Goal: Task Accomplishment & Management: Manage account settings

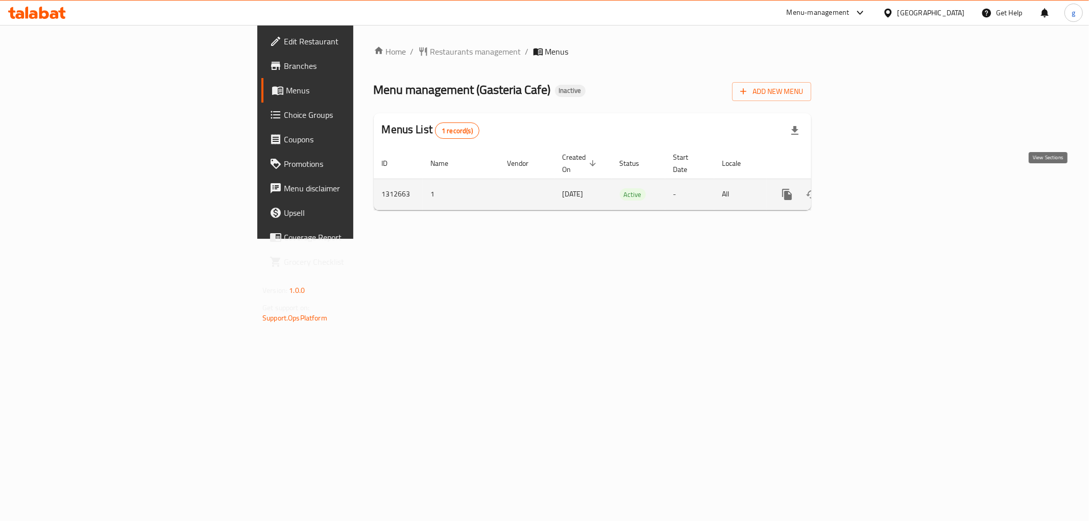
click at [873, 190] on link "enhanced table" at bounding box center [860, 194] width 24 height 24
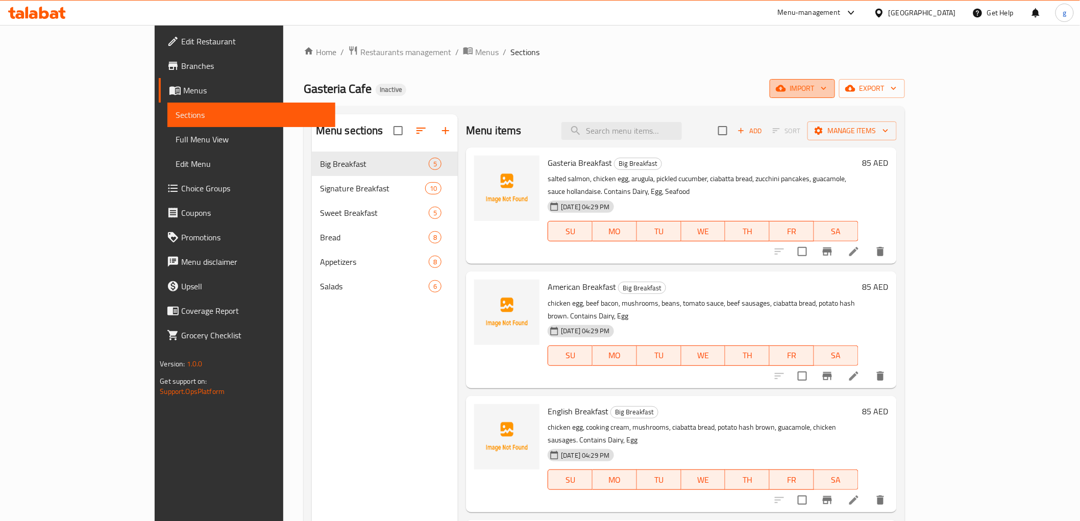
click at [827, 93] on span "import" at bounding box center [802, 88] width 49 height 13
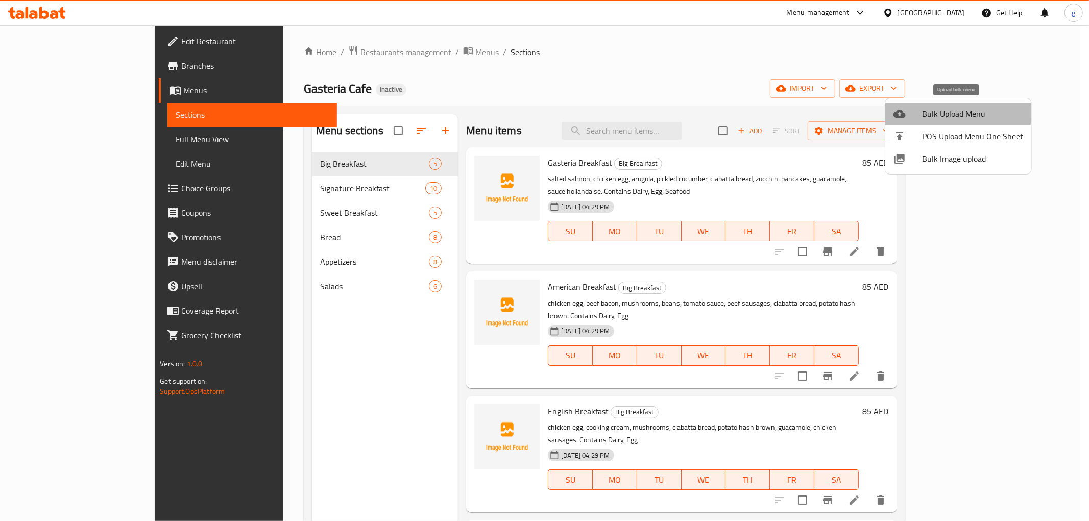
click at [947, 108] on span "Bulk Upload Menu" at bounding box center [972, 114] width 101 height 12
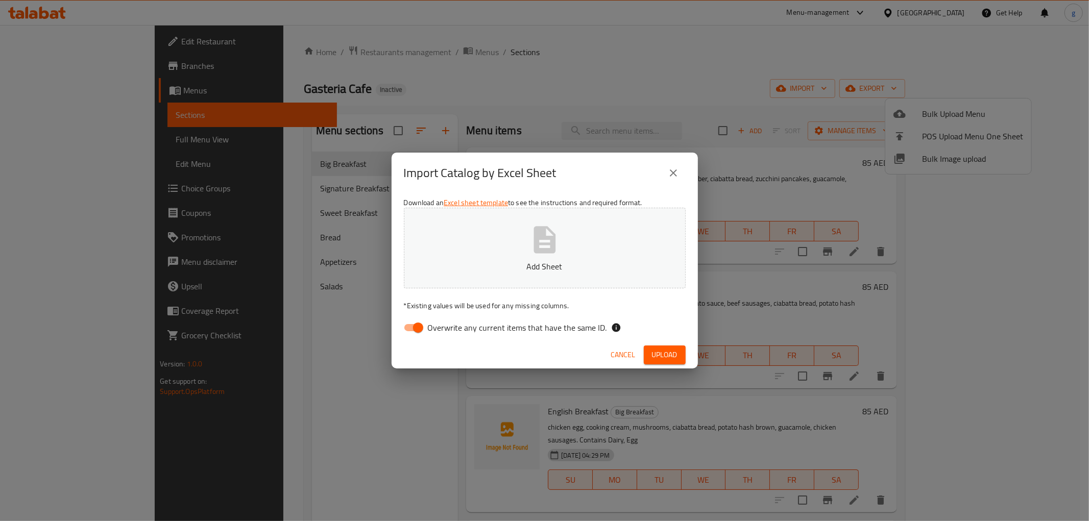
click at [421, 329] on input "Overwrite any current items that have the same ID." at bounding box center [418, 327] width 58 height 19
checkbox input "false"
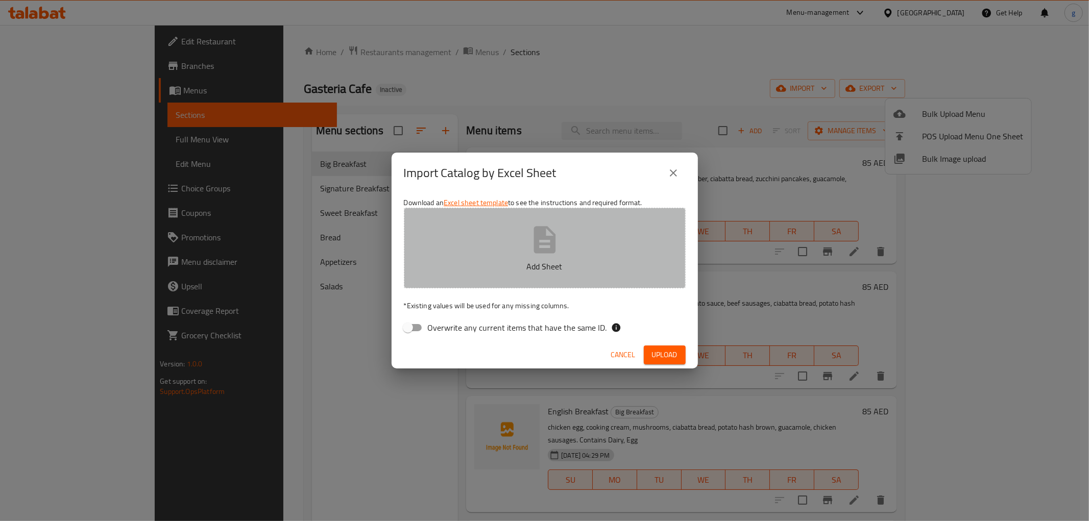
click at [499, 275] on button "Add Sheet" at bounding box center [545, 248] width 282 height 81
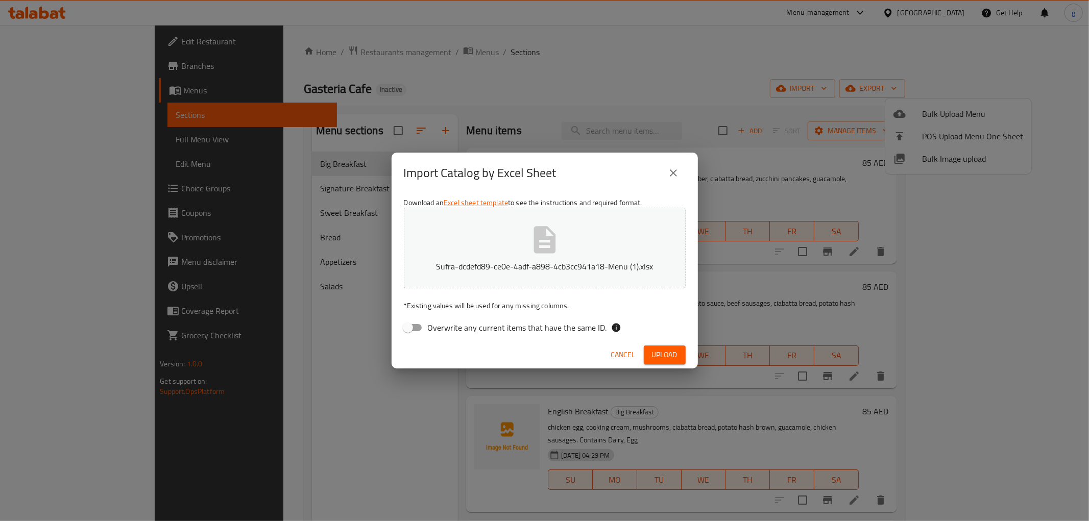
click at [673, 364] on div "Cancel Upload" at bounding box center [544, 354] width 306 height 27
click at [670, 354] on span "Upload" at bounding box center [665, 355] width 26 height 13
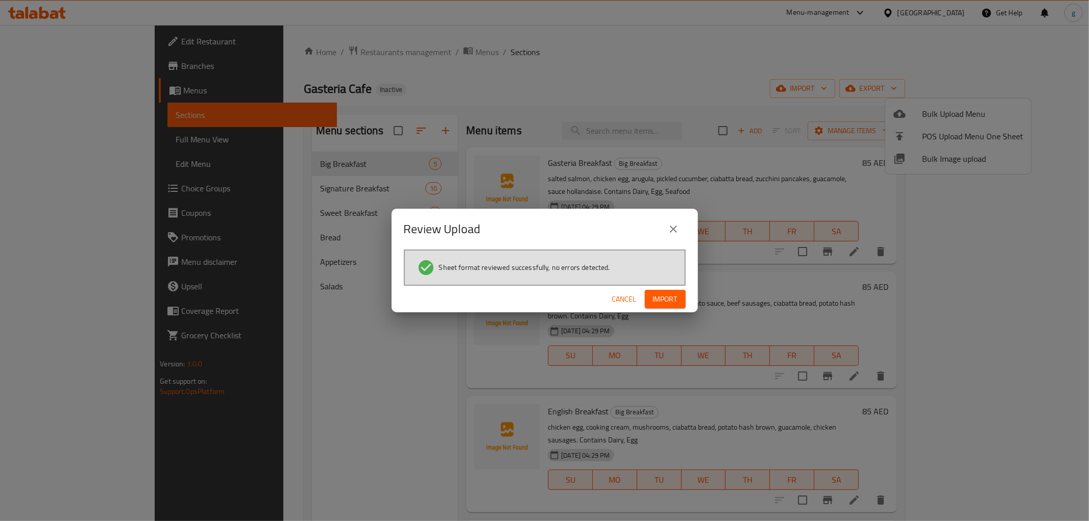
click at [676, 303] on span "Import" at bounding box center [665, 299] width 24 height 13
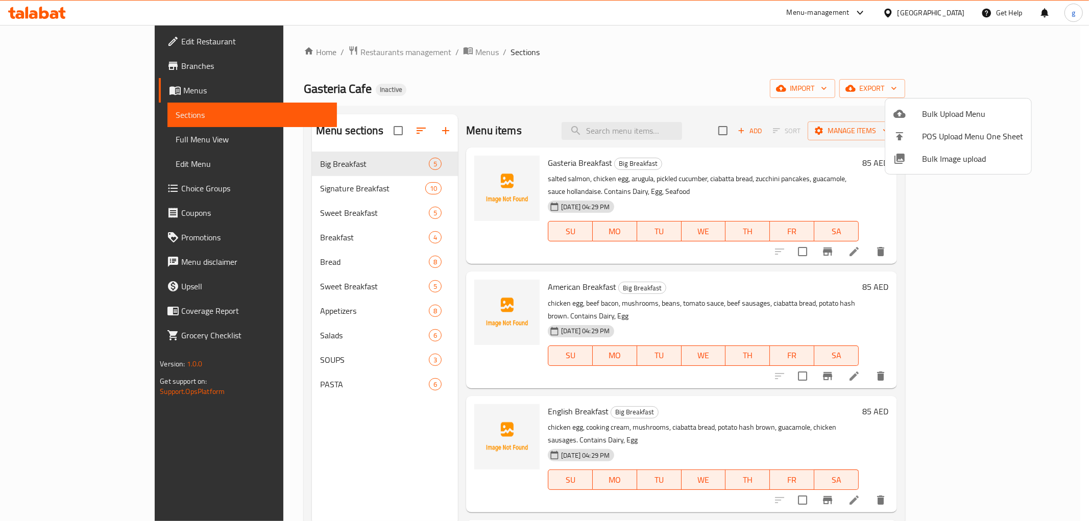
click at [263, 243] on div at bounding box center [544, 260] width 1089 height 521
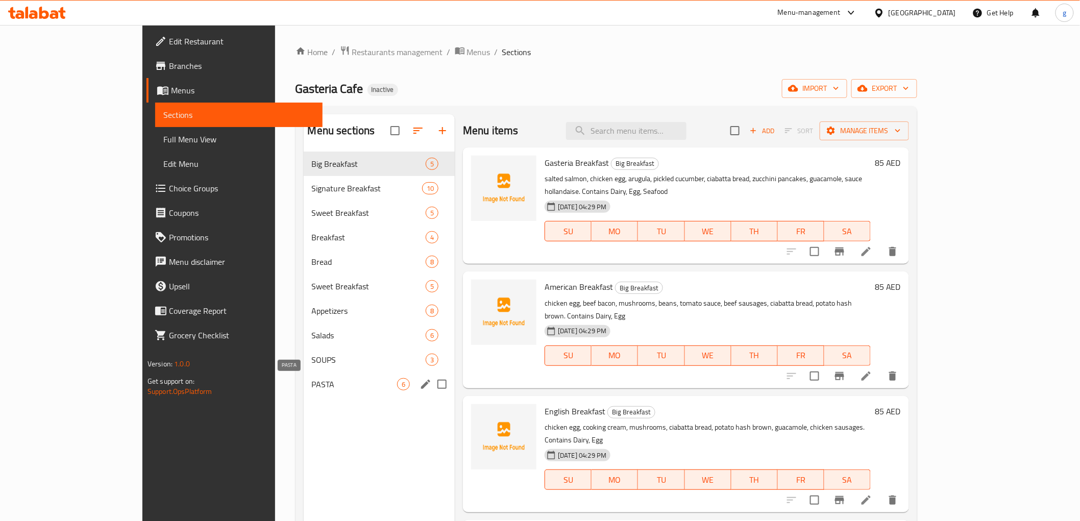
click at [312, 382] on span "PASTA" at bounding box center [354, 384] width 85 height 12
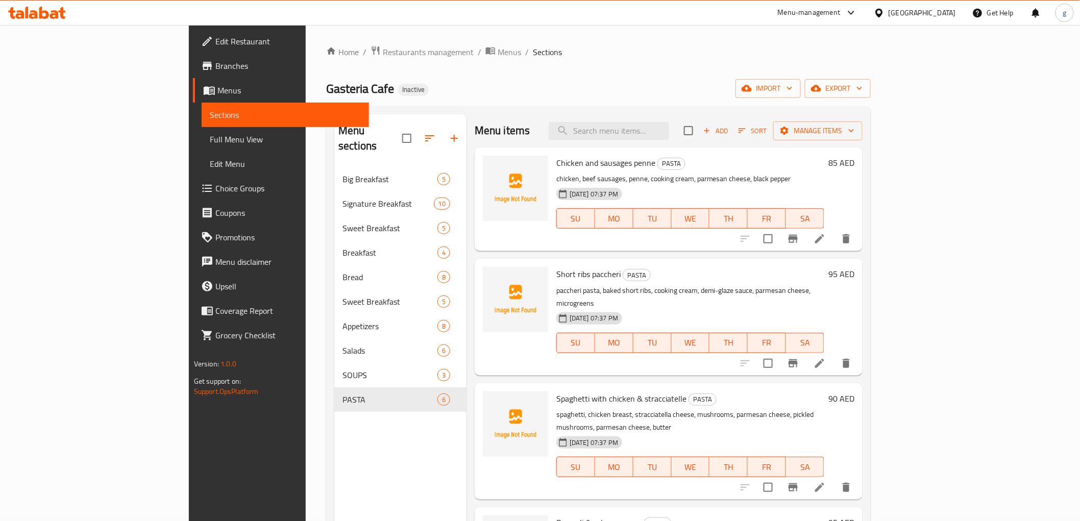
click at [202, 132] on link "Full Menu View" at bounding box center [285, 139] width 167 height 24
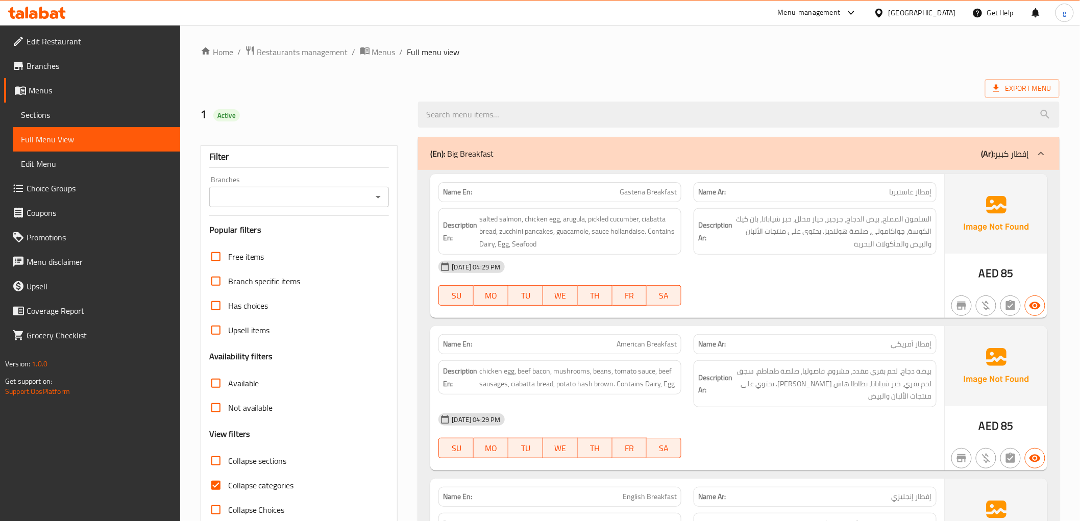
scroll to position [113, 0]
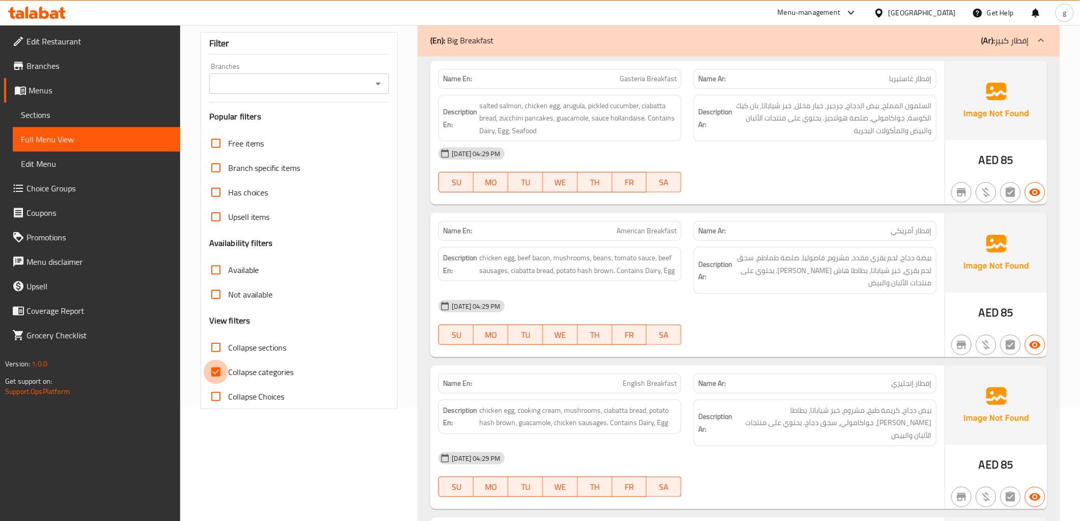
click at [213, 373] on input "Collapse categories" at bounding box center [216, 372] width 24 height 24
checkbox input "false"
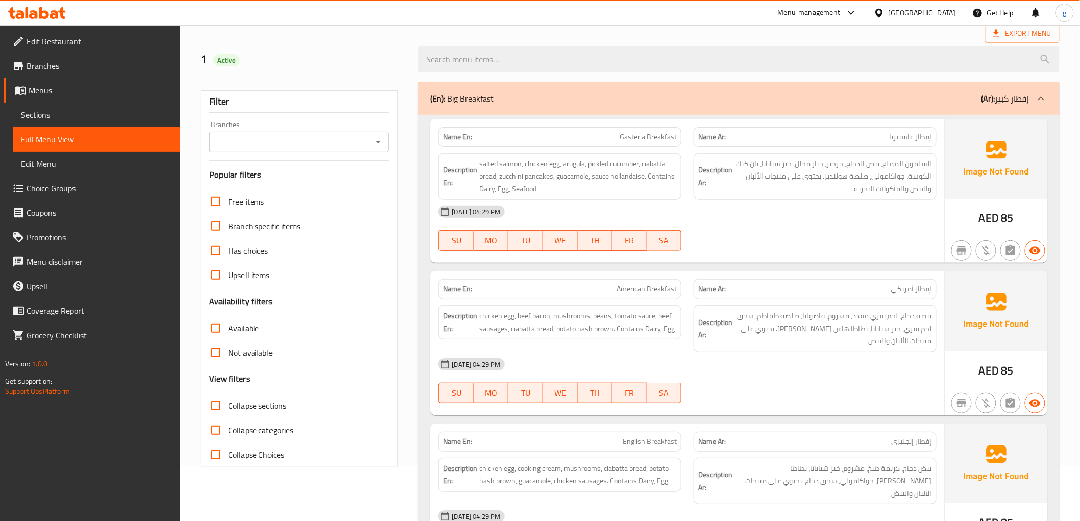
scroll to position [0, 0]
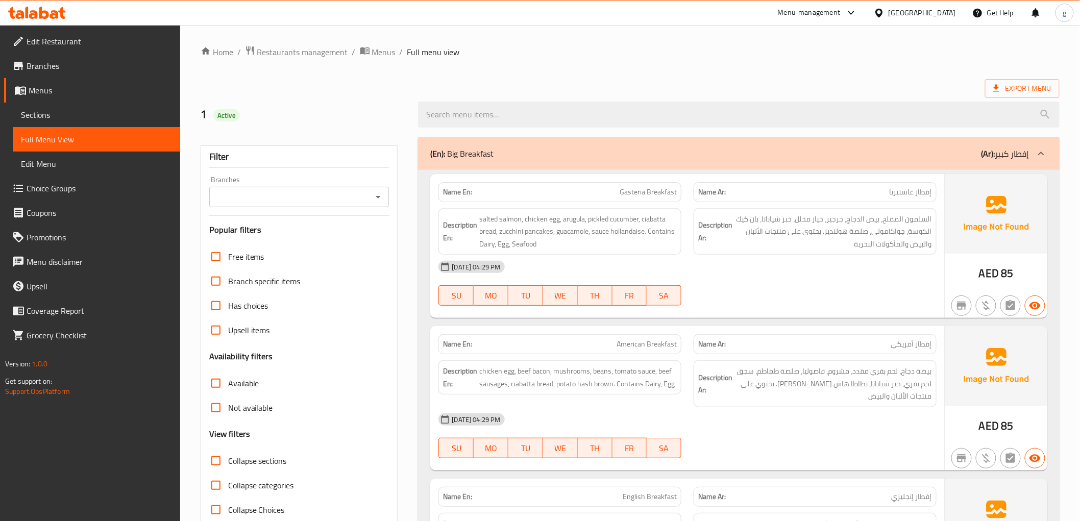
click at [774, 155] on div "(En): Big Breakfast (Ar): إفطار كبير" at bounding box center [729, 154] width 598 height 12
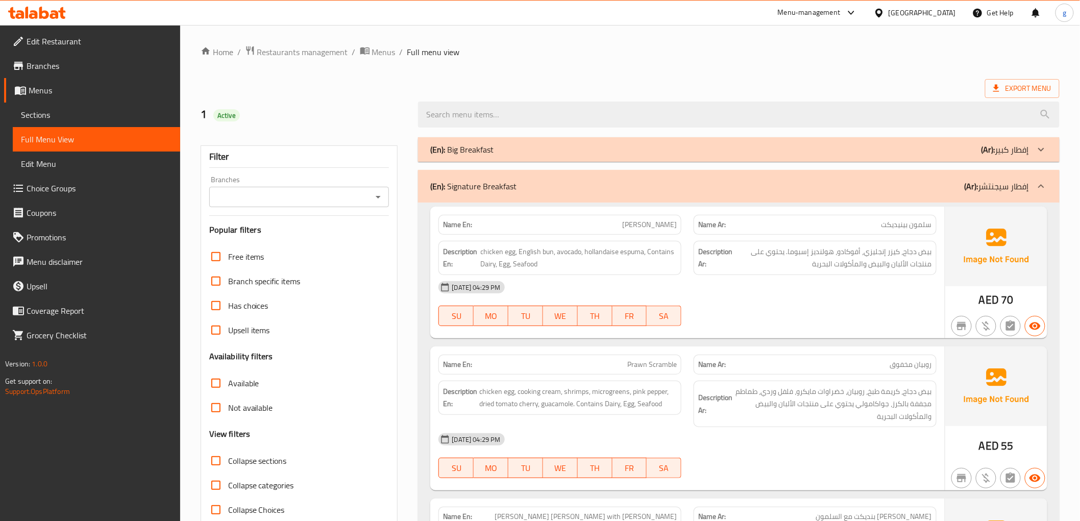
scroll to position [113, 0]
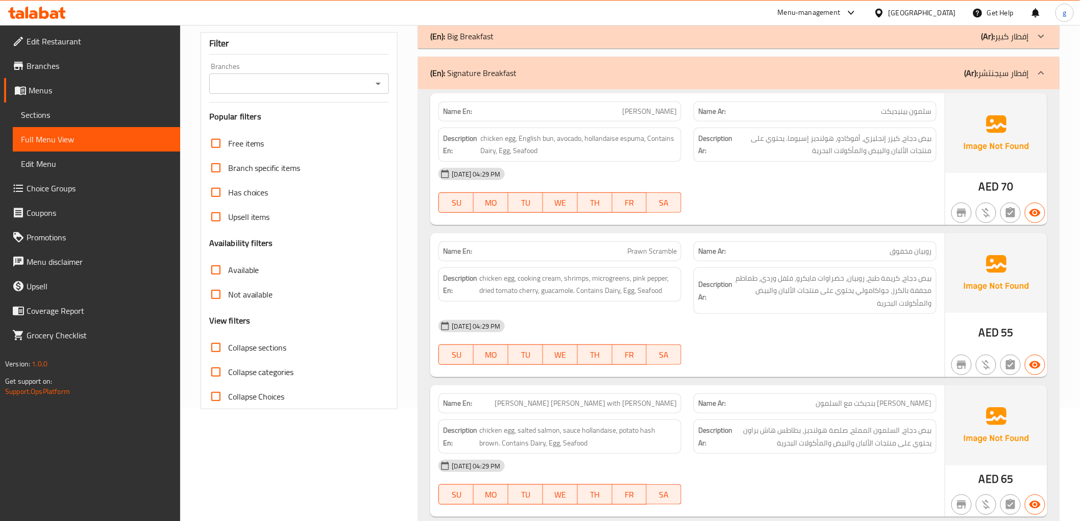
click at [861, 87] on div "(En): Signature Breakfast (Ar): إفطار سيجنتشر" at bounding box center [738, 73] width 641 height 33
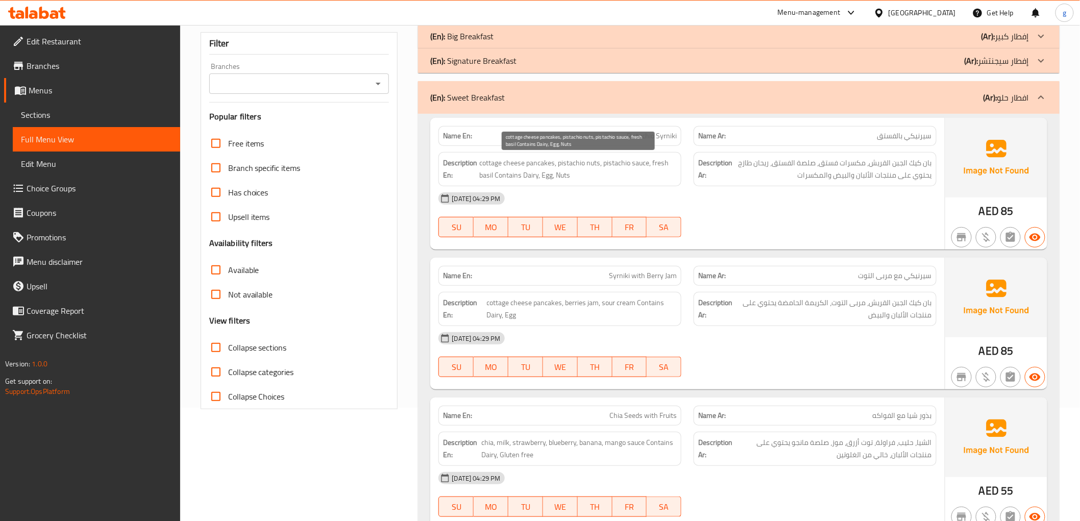
click at [568, 170] on span "cottage cheese pancakes, pistachio nuts, pistachio sauce, fresh basil Contains …" at bounding box center [578, 169] width 198 height 25
click at [571, 176] on span "cottage cheese pancakes, pistachio nuts, pistachio sauce, fresh basil Contains …" at bounding box center [578, 169] width 198 height 25
click at [523, 170] on span "cottage cheese pancakes, pistachio nuts, pistachio sauce, fresh basil Contains …" at bounding box center [578, 169] width 198 height 25
click at [629, 139] on span "Pistachio Syrniki" at bounding box center [652, 136] width 50 height 11
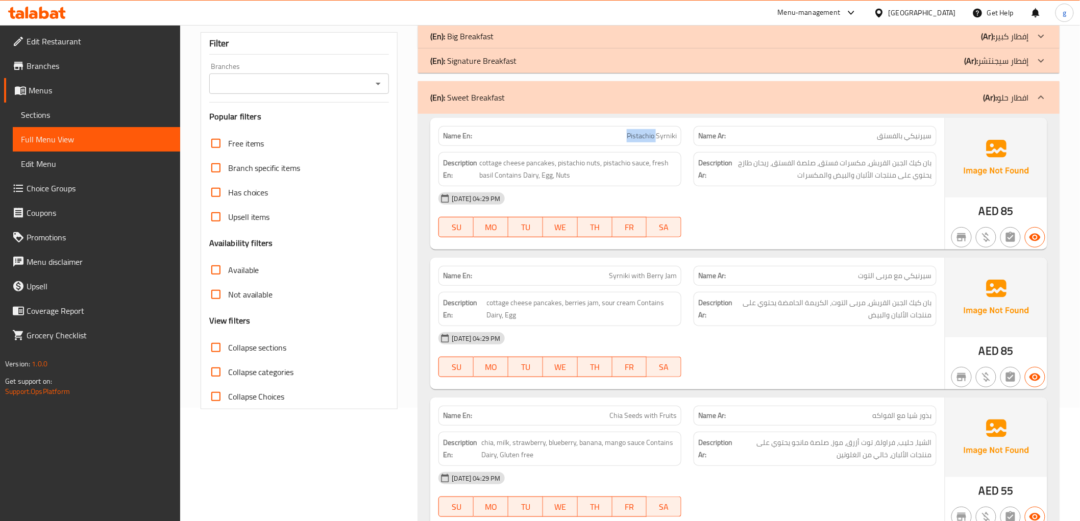
click at [629, 139] on span "Pistachio Syrniki" at bounding box center [652, 136] width 50 height 11
copy span "Pistachio Syrniki"
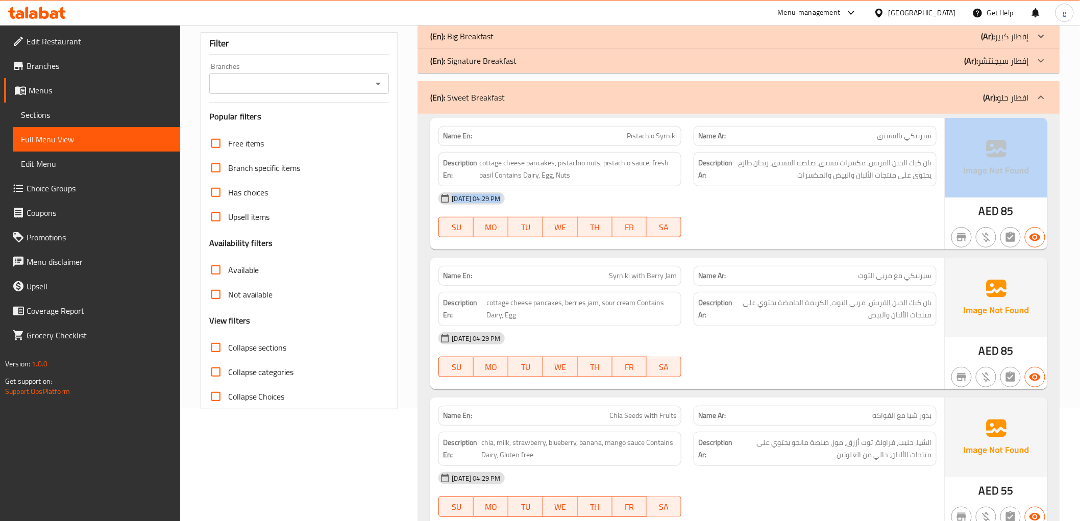
drag, startPoint x: 798, startPoint y: 172, endPoint x: 953, endPoint y: 180, distance: 154.9
click at [953, 180] on div "Name En: Pistachio Syrniki Name Ar: سيرنيكي بالفستق Description En: cottage che…" at bounding box center [738, 184] width 617 height 132
click at [813, 187] on div "[DATE] 04:29 PM" at bounding box center [687, 198] width 510 height 24
click at [800, 176] on span "بان كيك الجبن القريش، مكسرات فستق، صلصة الفستق، ريحان طازج يحتوي على منتجات الأ…" at bounding box center [833, 169] width 198 height 25
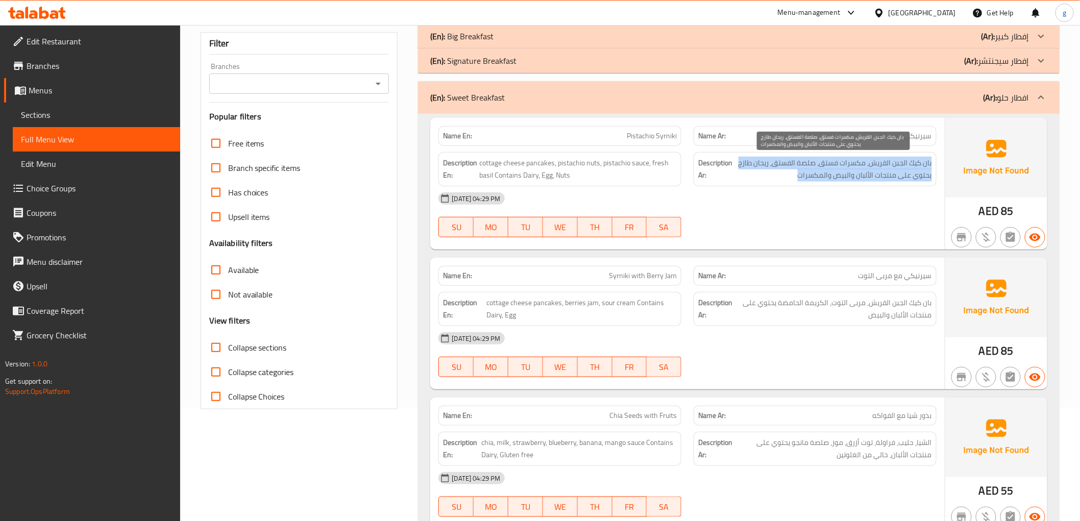
click at [800, 176] on span "بان كيك الجبن القريش، مكسرات فستق، صلصة الفستق، ريحان طازج يحتوي على منتجات الأ…" at bounding box center [833, 169] width 198 height 25
click at [774, 177] on span "بان كيك الجبن القريش، مكسرات فستق، صلصة الفستق، ريحان طازج يحتوي على منتجات الأ…" at bounding box center [833, 169] width 198 height 25
click at [800, 185] on div "Description Ar: بان كيك الجبن القريش، مكسرات فستق، صلصة الفستق، ريحان طازج يحتو…" at bounding box center [815, 169] width 243 height 34
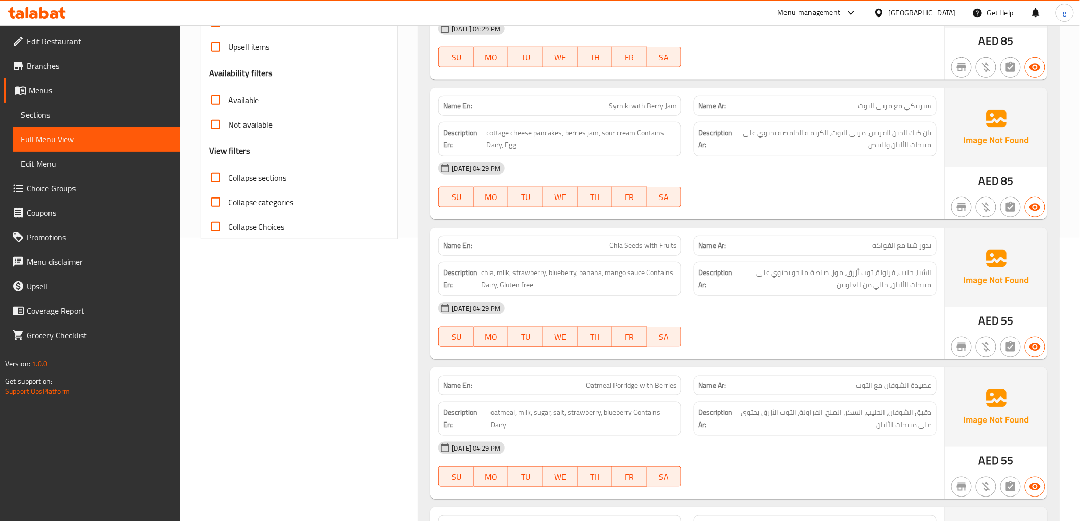
scroll to position [170, 0]
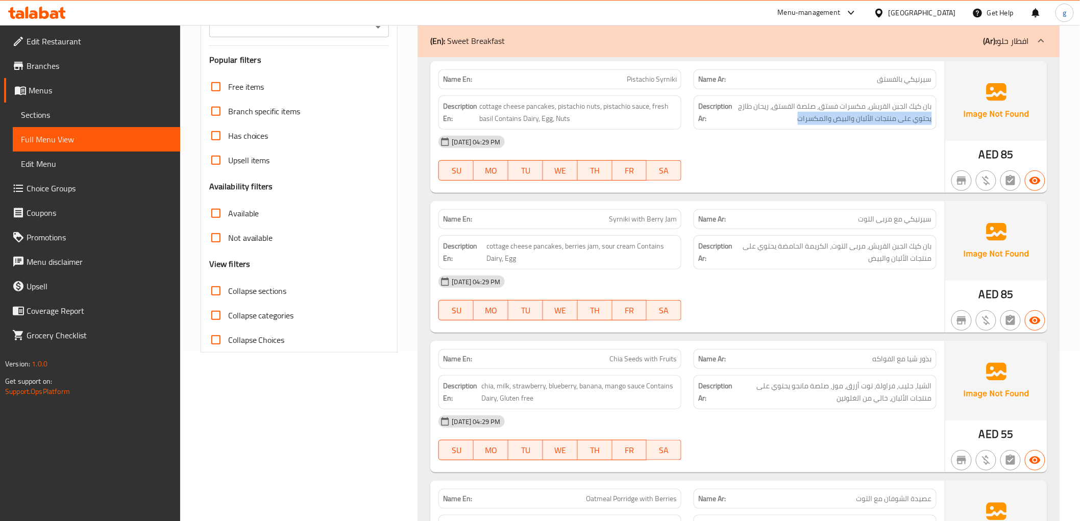
drag, startPoint x: 789, startPoint y: 115, endPoint x: 935, endPoint y: 122, distance: 146.1
click at [935, 122] on div "Description Ar: بان كيك الجبن القريش، مكسرات فستق، صلصة الفستق، ريحان طازج يحتو…" at bounding box center [815, 112] width 243 height 34
copy span "يحتوي على منتجات الألبان والبيض والمكسرات"
click at [826, 222] on p "Name Ar: [PERSON_NAME] مع مربى التوت" at bounding box center [815, 219] width 234 height 11
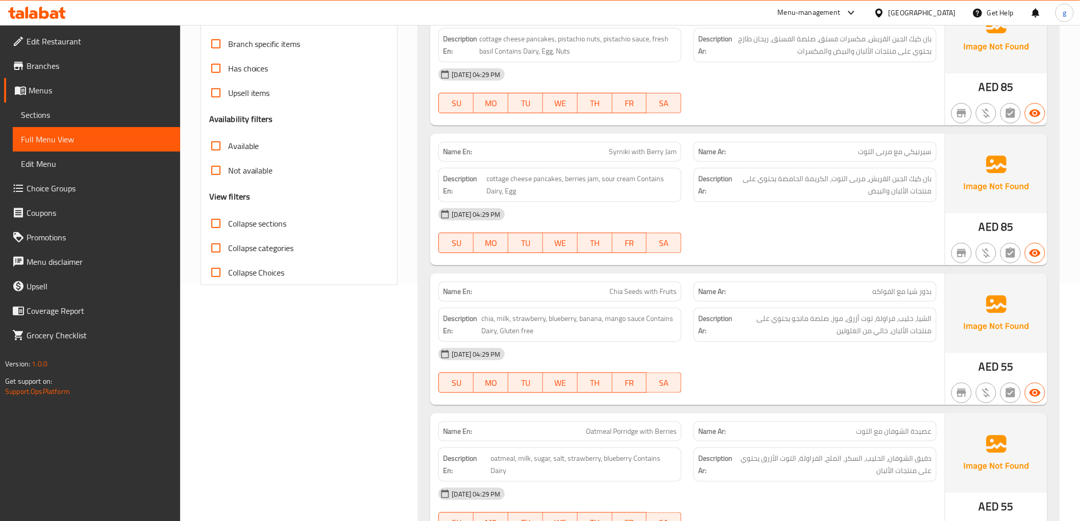
scroll to position [238, 0]
click at [767, 183] on span "بان كيك الجبن القريش، مربى التوت، الكريمة الحامضة يحتوي على منتجات الألبان والب…" at bounding box center [833, 184] width 198 height 25
click at [758, 183] on span "بان كيك الجبن القريش، مربى التوت، الكريمة الحامضة يحتوي على منتجات الألبان والب…" at bounding box center [833, 184] width 198 height 25
click at [768, 181] on span "بان كيك الجبن القريش، مربى التوت، الكريمة الحامضة يحتوي على منتجات الألبان والب…" at bounding box center [833, 184] width 198 height 25
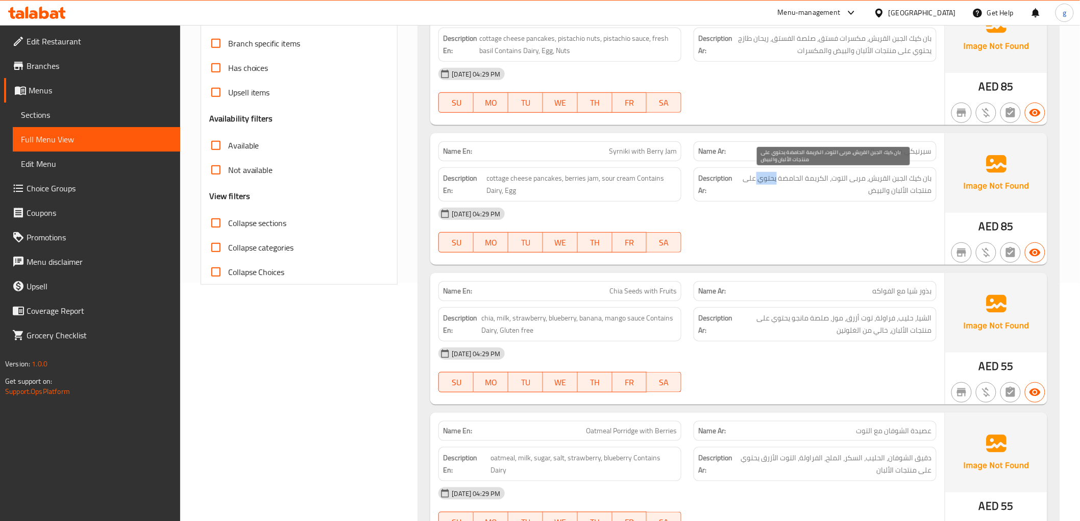
click at [768, 181] on span "بان كيك الجبن القريش، مربى التوت، الكريمة الحامضة يحتوي على منتجات الألبان والب…" at bounding box center [833, 184] width 198 height 25
click at [767, 179] on span "بان كيك الجبن القريش، مربى التوت، الكريمة الحامضة يحتوي على منتجات الألبان والب…" at bounding box center [833, 184] width 198 height 25
click at [759, 179] on span "بان كيك الجبن القريش، مربى التوت، الكريمة الحامضة يحتوي على منتجات الألبان والب…" at bounding box center [833, 184] width 198 height 25
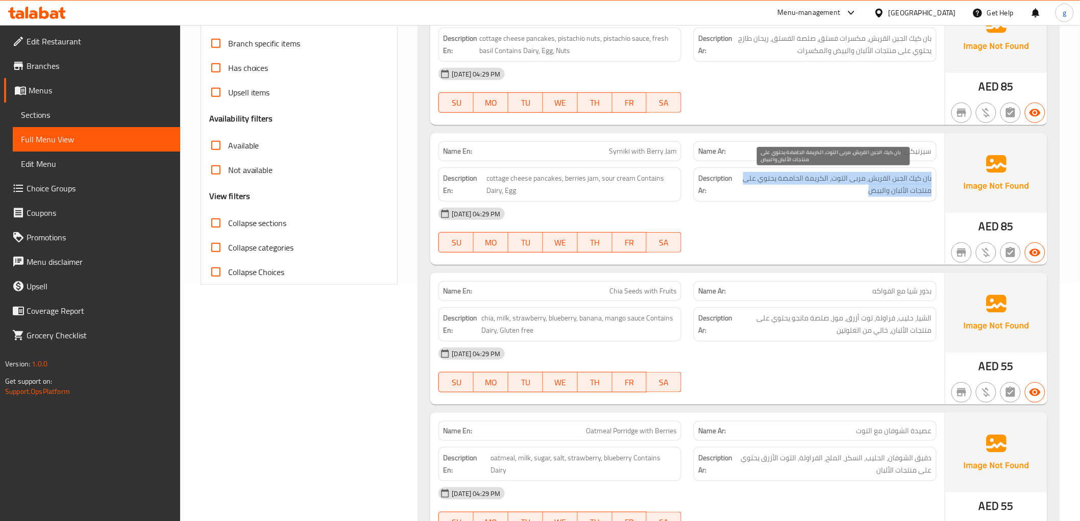
click at [802, 177] on span "بان كيك الجبن القريش، مربى التوت، الكريمة الحامضة يحتوي على منتجات الألبان والب…" at bounding box center [833, 184] width 198 height 25
drag, startPoint x: 778, startPoint y: 180, endPoint x: 772, endPoint y: 191, distance: 12.8
click at [772, 191] on span "بان كيك الجبن القريش، مربى التوت، الكريمة الحامضة يحتوي على منتجات الألبان والب…" at bounding box center [833, 184] width 198 height 25
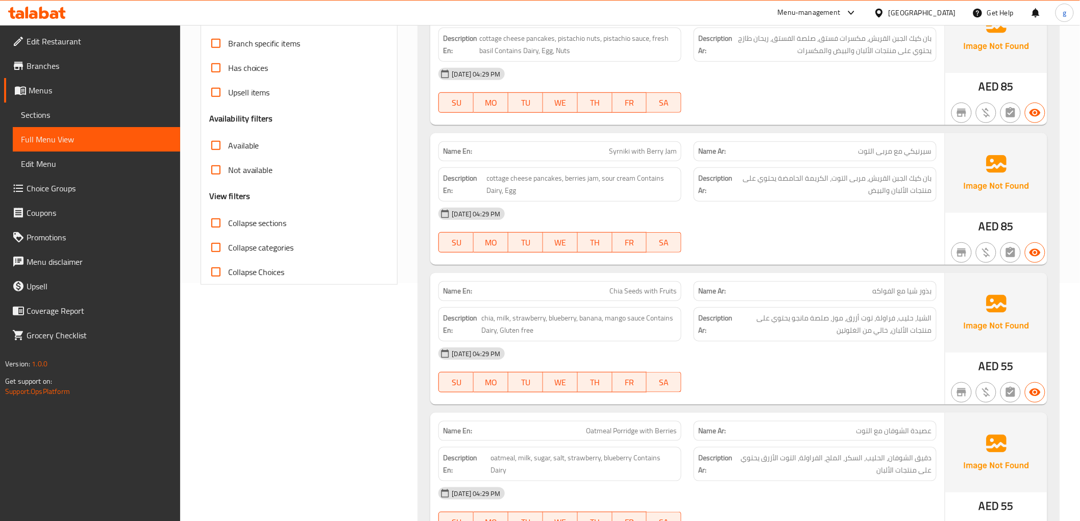
click at [598, 144] on div "Name En: Syrniki with [PERSON_NAME]" at bounding box center [559, 151] width 243 height 20
click at [602, 145] on div "Name En: Syrniki with [PERSON_NAME]" at bounding box center [559, 151] width 243 height 20
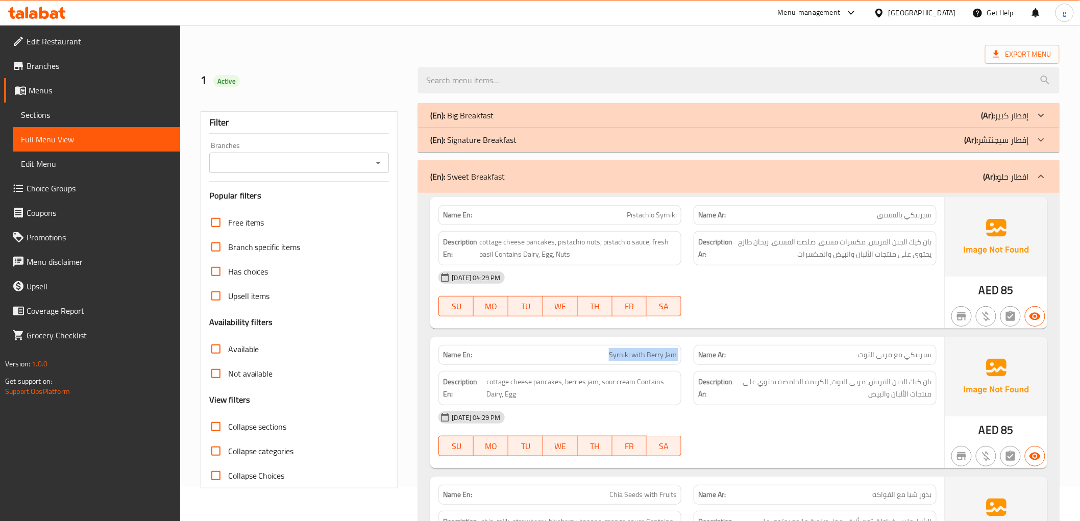
scroll to position [0, 0]
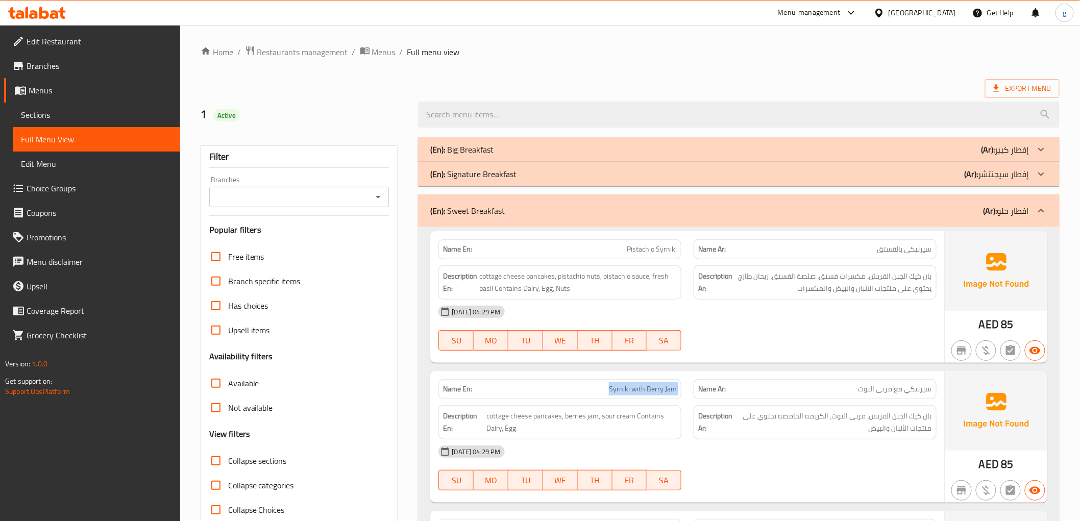
click at [463, 206] on p "(En): Sweet Breakfast" at bounding box center [467, 211] width 75 height 12
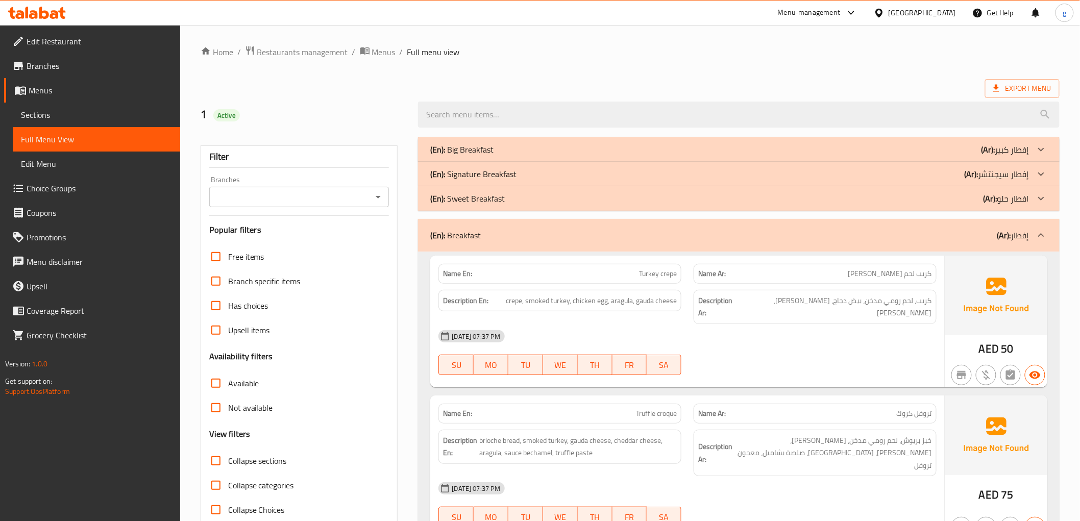
click at [469, 200] on p "(En): Sweet Breakfast" at bounding box center [467, 198] width 75 height 12
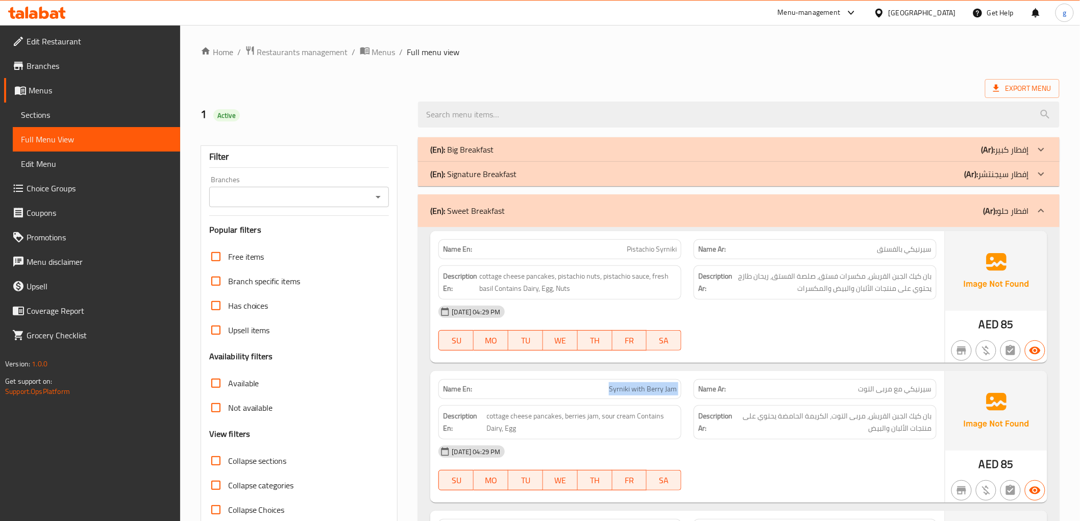
click at [474, 210] on p "(En): Sweet Breakfast" at bounding box center [467, 211] width 75 height 12
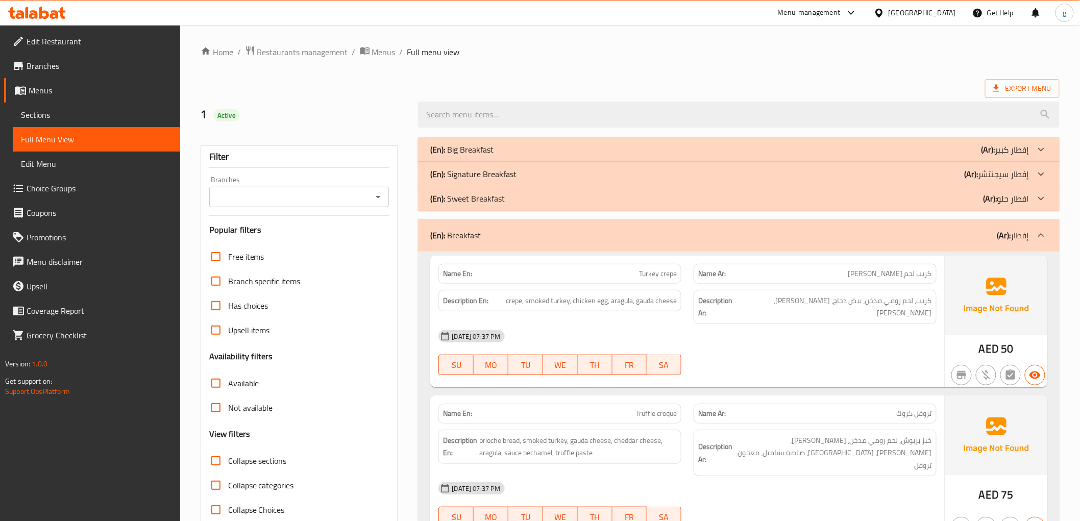
click at [474, 210] on div "(En): Sweet Breakfast (Ar): افطار حلو" at bounding box center [738, 198] width 641 height 24
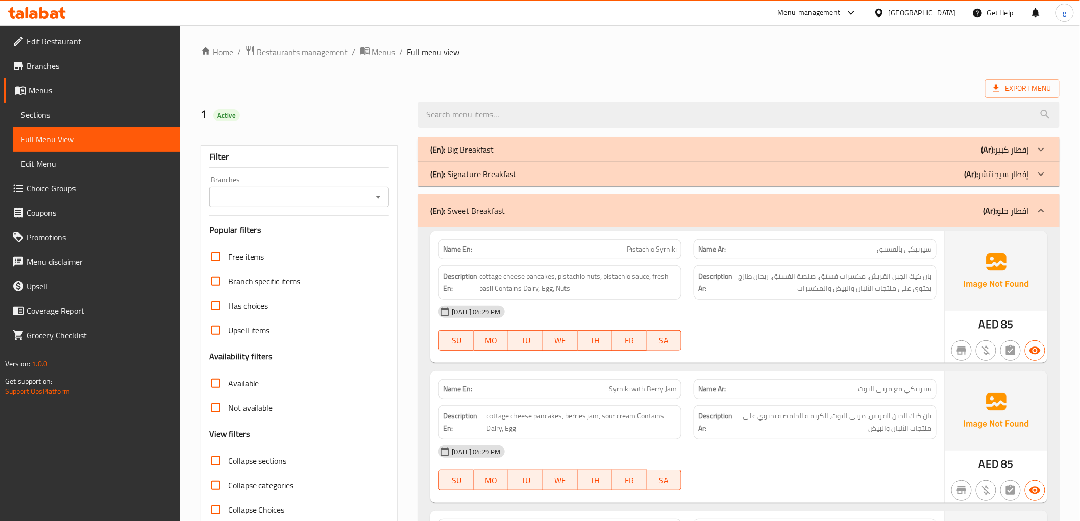
click at [346, 159] on div "Filter" at bounding box center [299, 157] width 180 height 22
click at [57, 111] on span "Sections" at bounding box center [96, 115] width 151 height 12
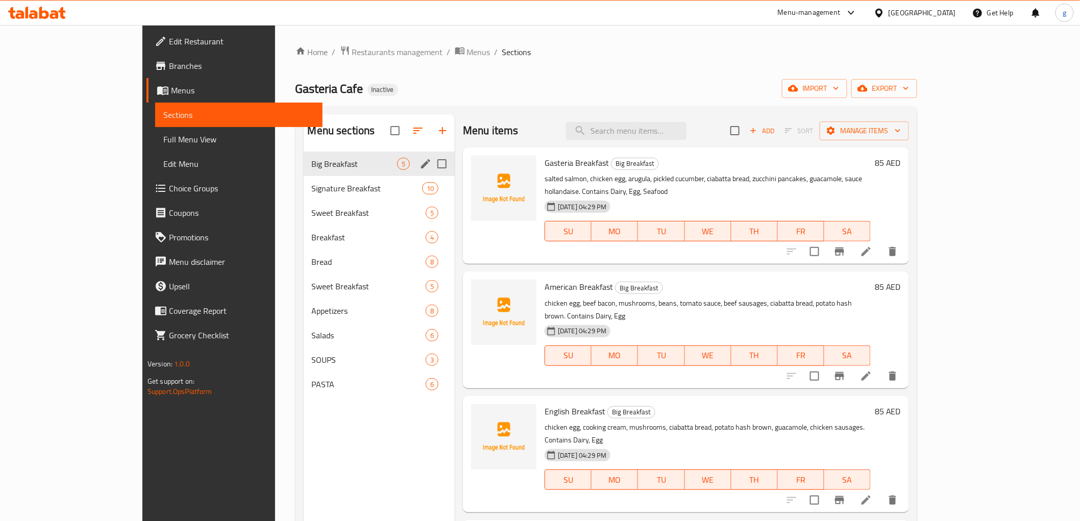
click at [310, 171] on div "Big Breakfast 5" at bounding box center [380, 164] width 152 height 24
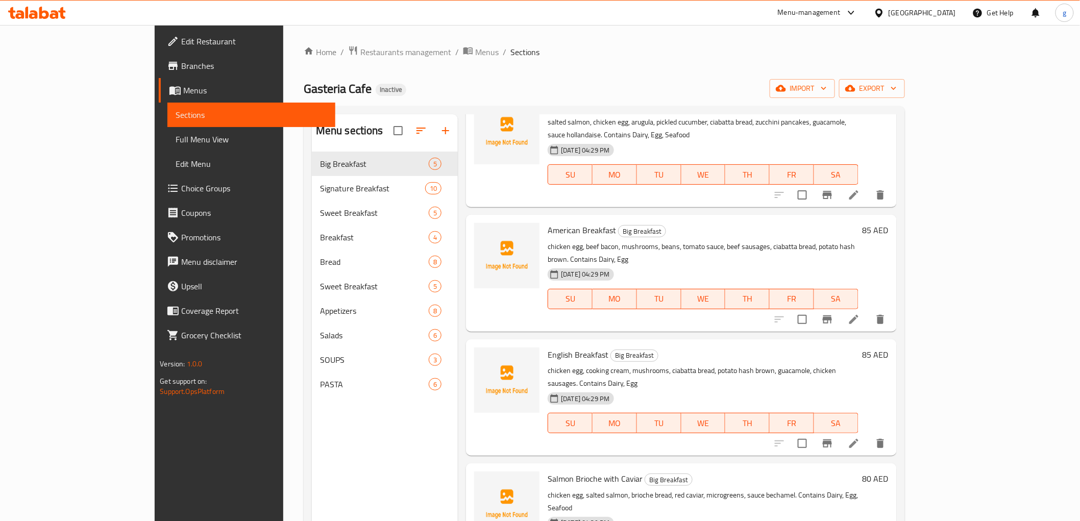
scroll to position [61, 0]
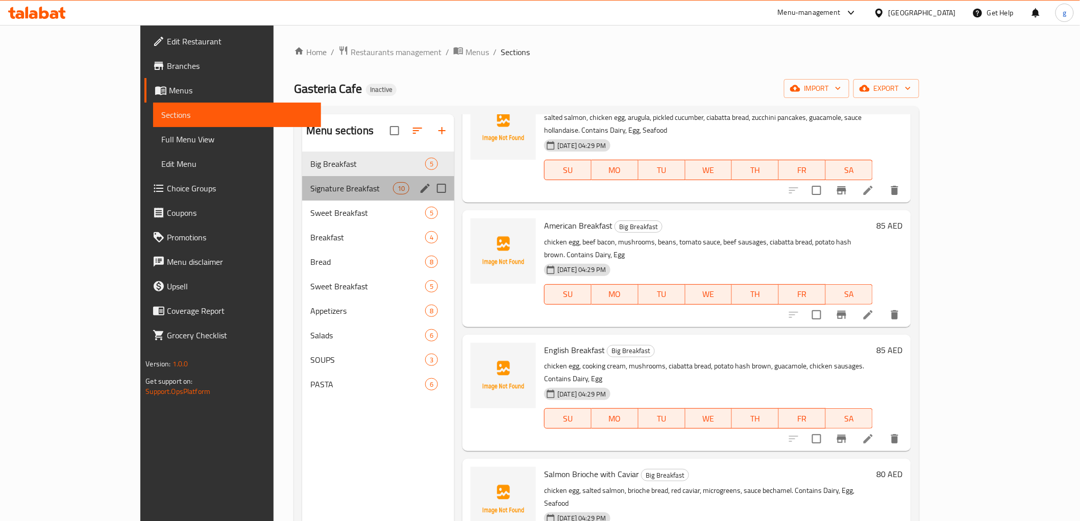
click at [309, 181] on div "Signature Breakfast 10" at bounding box center [378, 188] width 152 height 24
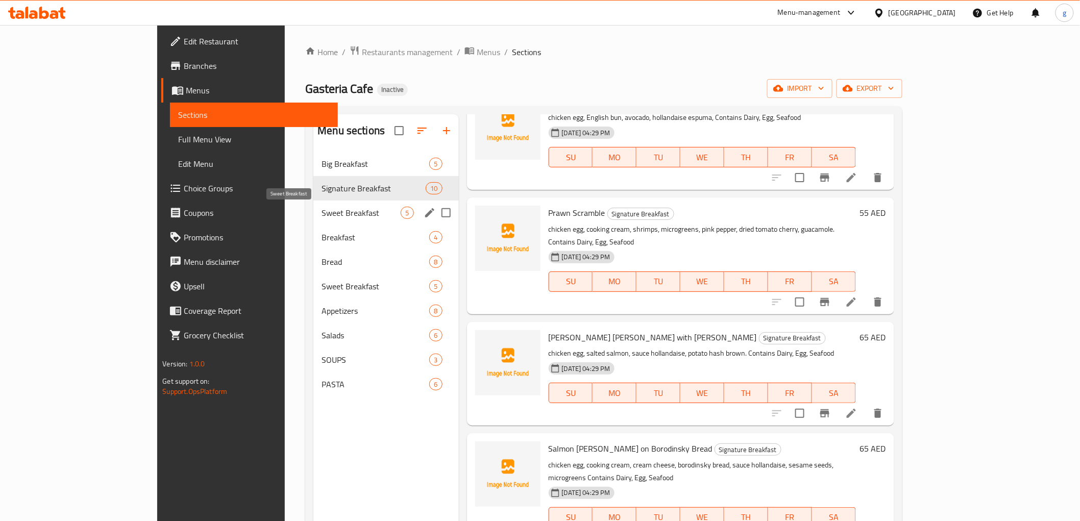
click at [338, 208] on span "Sweet Breakfast" at bounding box center [361, 213] width 79 height 12
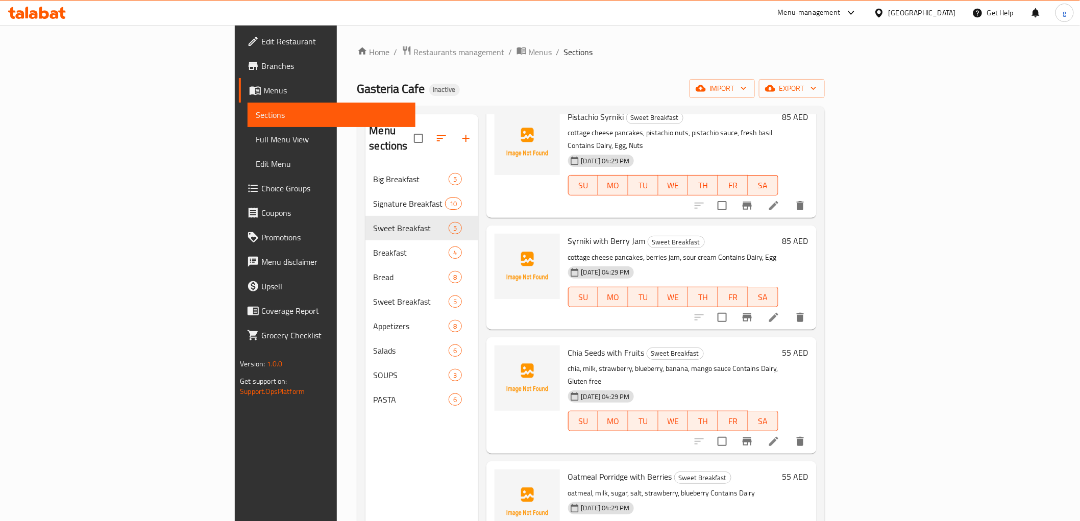
click at [256, 135] on span "Full Menu View" at bounding box center [331, 139] width 151 height 12
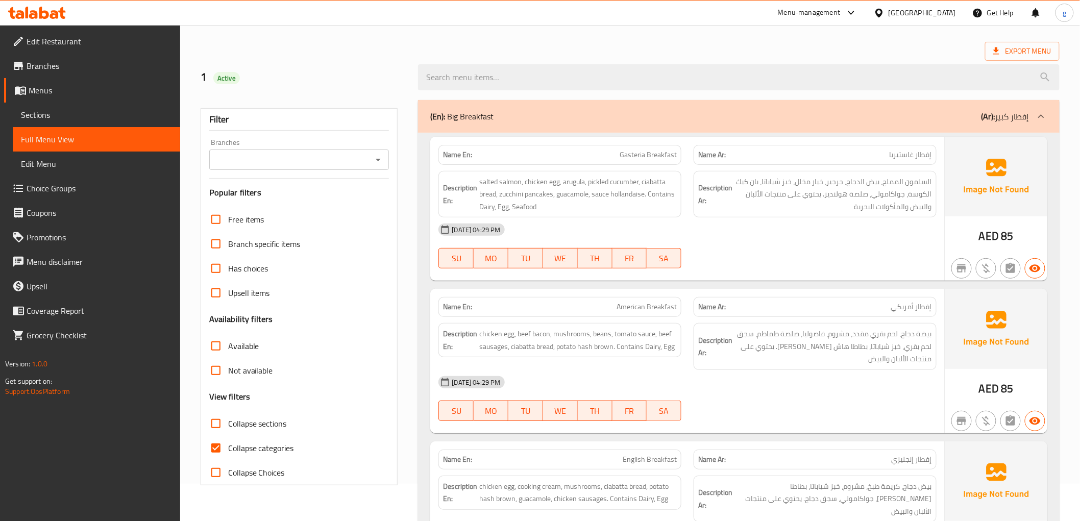
scroll to position [57, 0]
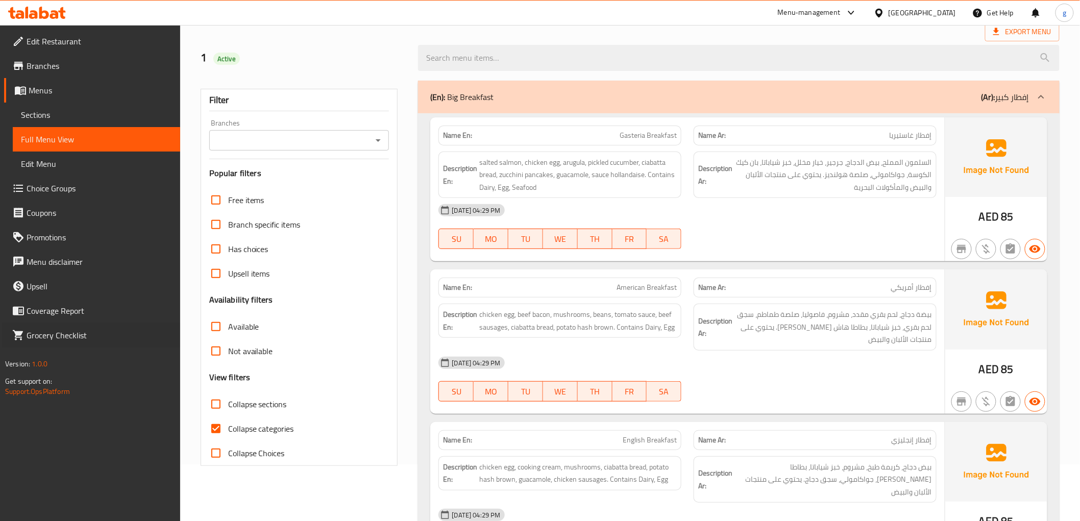
click at [2, 341] on div "Grocery Checklist" at bounding box center [86, 335] width 188 height 24
click at [868, 94] on div "(En): Big Breakfast (Ar): إفطار كبير" at bounding box center [729, 97] width 598 height 12
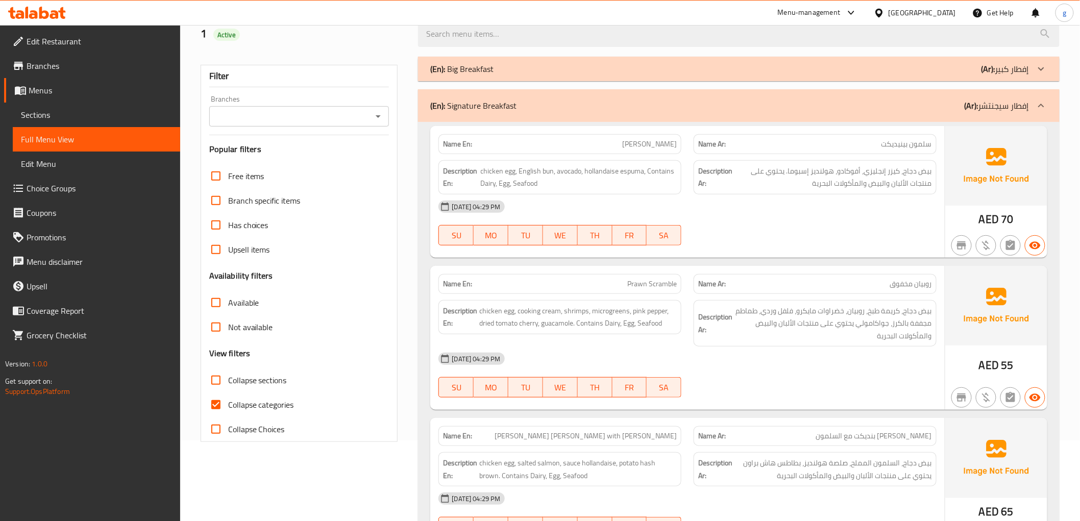
scroll to position [0, 0]
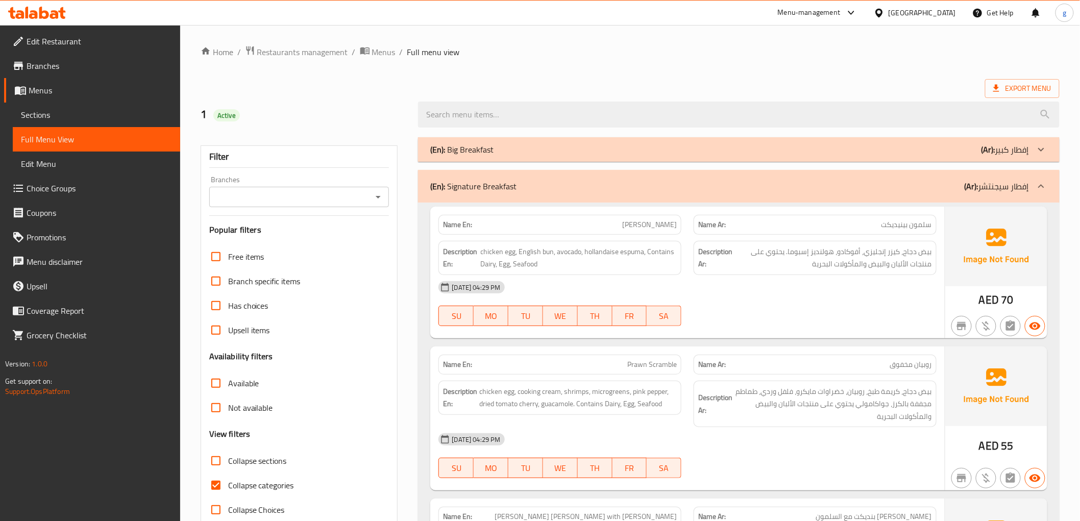
click at [897, 175] on div "(En): Signature Breakfast (Ar): إفطار سيجنتشر" at bounding box center [738, 186] width 641 height 33
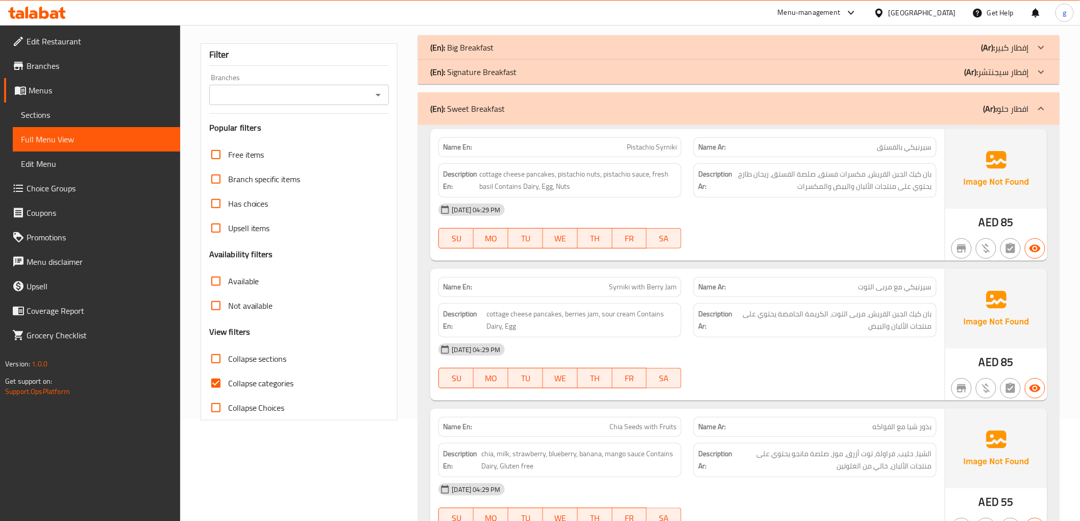
scroll to position [113, 0]
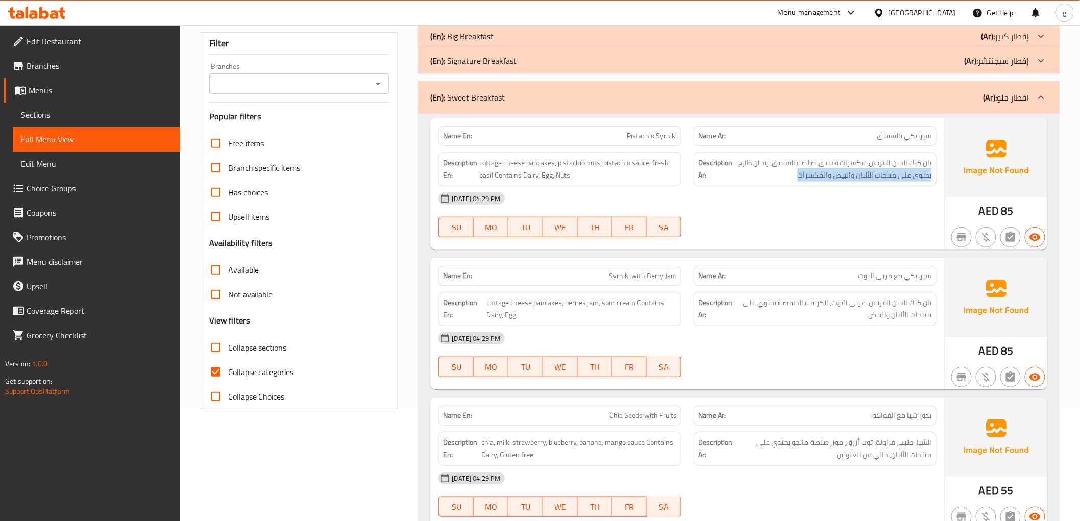
drag, startPoint x: 783, startPoint y: 174, endPoint x: 941, endPoint y: 179, distance: 157.8
click at [941, 179] on div "Description Ar: بان كيك الجبن القريش، مكسرات فستق، صلصة الفستق، ريحان طازج يحتو…" at bounding box center [814, 169] width 255 height 46
drag, startPoint x: 583, startPoint y: 177, endPoint x: 495, endPoint y: 185, distance: 88.2
click at [495, 185] on div "Description En: cottage cheese pancakes, pistachio nuts, pistachio sauce, fresh…" at bounding box center [559, 169] width 243 height 34
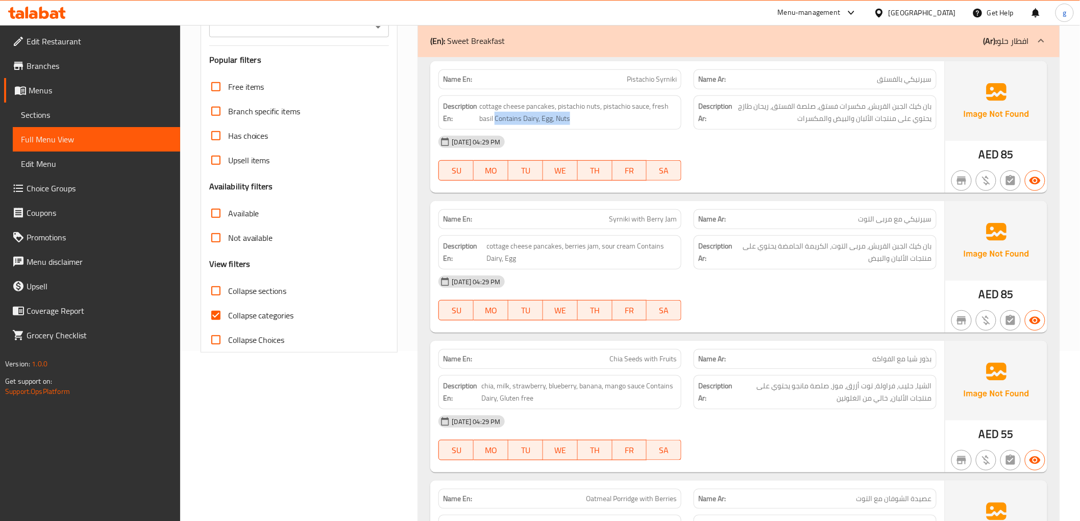
click at [686, 409] on div "Name En: Chia Seeds with Fruits Name Ar: بذور شيا مع الفواكه Description En: ch…" at bounding box center [687, 407] width 514 height 132
click at [668, 78] on span "Pistachio Syrniki" at bounding box center [652, 79] width 50 height 11
copy span "Pistachio Syrniki"
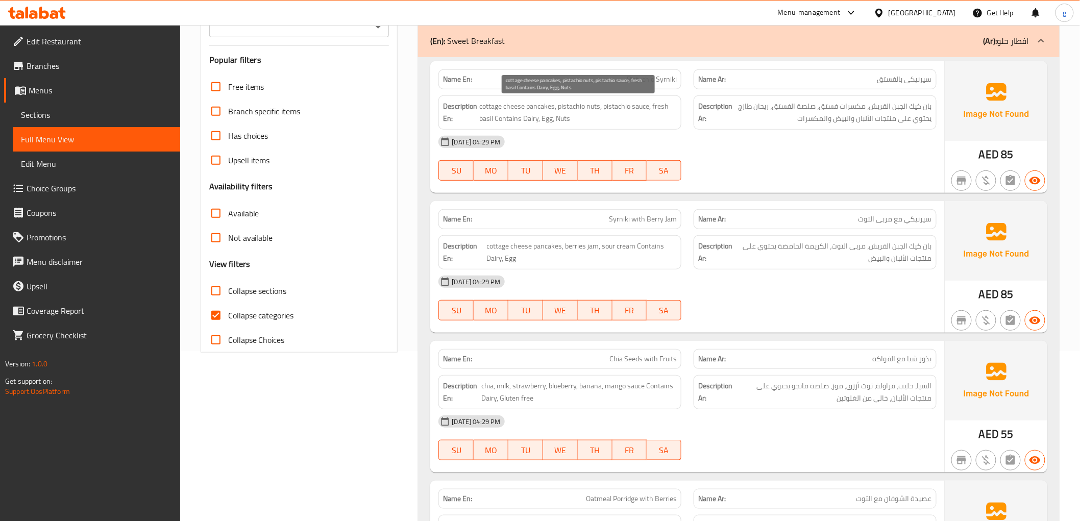
click at [549, 119] on span "cottage cheese pancakes, pistachio nuts, pistachio sauce, fresh basil Contains …" at bounding box center [578, 112] width 198 height 25
click at [567, 122] on span "cottage cheese pancakes, pistachio nuts, pistachio sauce, fresh basil Contains …" at bounding box center [578, 112] width 198 height 25
copy span "Nuts"
click at [645, 79] on span "Pistachio Syrniki" at bounding box center [652, 79] width 50 height 11
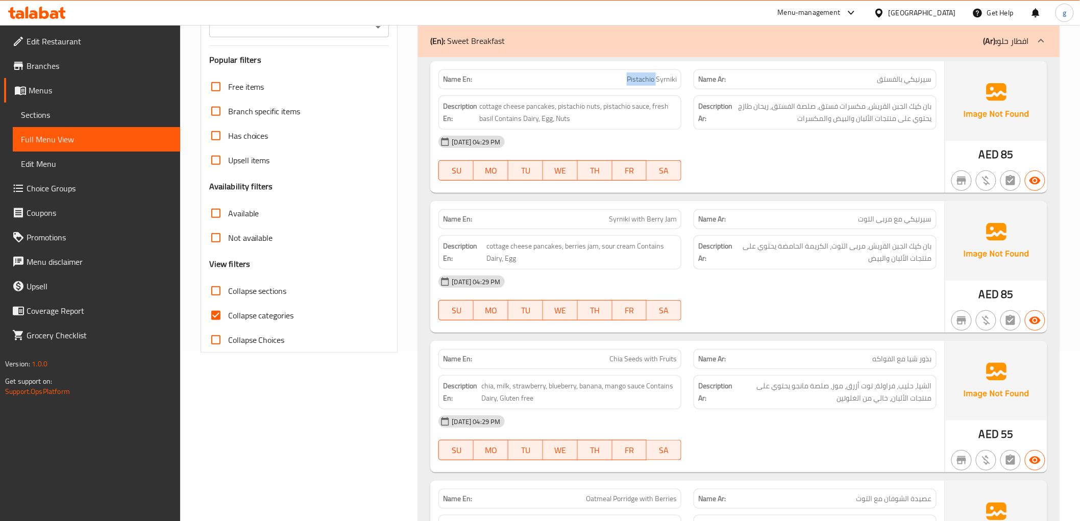
click at [645, 79] on span "Pistachio Syrniki" at bounding box center [652, 79] width 50 height 11
copy span "Pistachio Syrniki"
drag, startPoint x: 493, startPoint y: 118, endPoint x: 529, endPoint y: 120, distance: 36.3
click at [529, 120] on span "cottage cheese pancakes, pistachio nuts, pistachio sauce, fresh basil Contains …" at bounding box center [578, 112] width 198 height 25
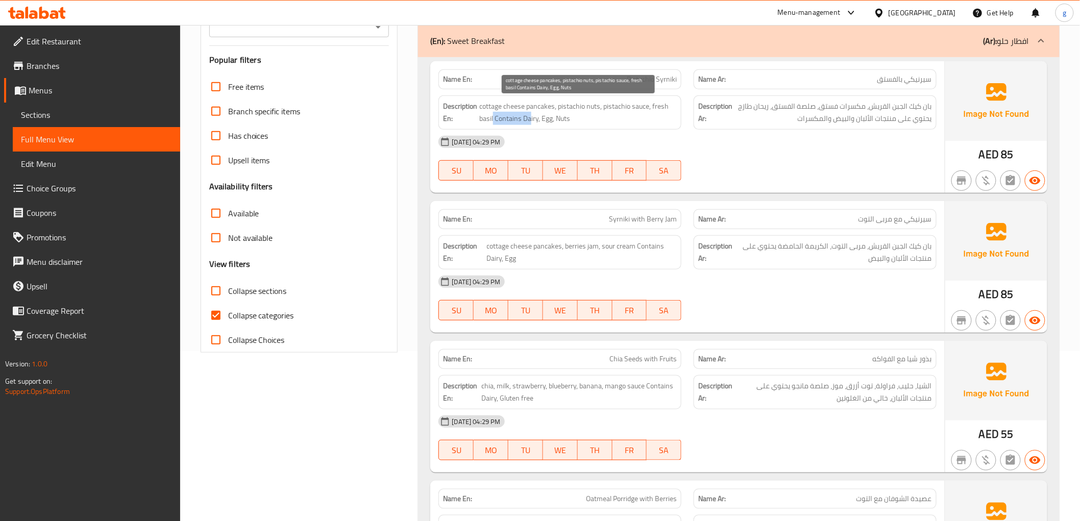
click at [529, 120] on span "cottage cheese pancakes, pistachio nuts, pistachio sauce, fresh basil Contains …" at bounding box center [578, 112] width 198 height 25
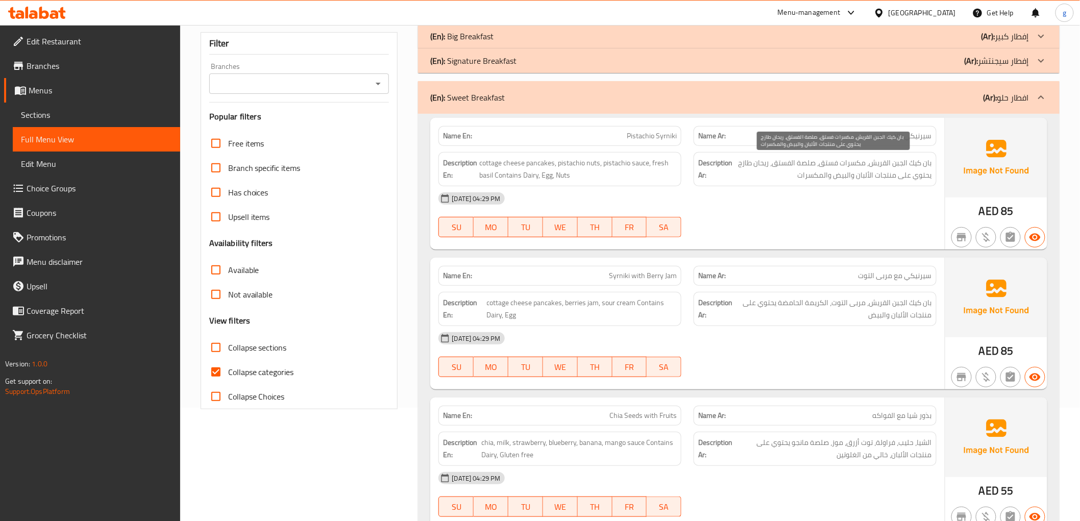
click at [854, 173] on span "بان كيك الجبن القريش، مكسرات فستق، صلصة الفستق، ريحان طازج يحتوي على منتجات الأ…" at bounding box center [833, 169] width 198 height 25
click at [769, 172] on span "بان كيك الجبن القريش، مكسرات فستق، صلصة الفستق، ريحان طازج يحتوي على منتجات الأ…" at bounding box center [833, 169] width 198 height 25
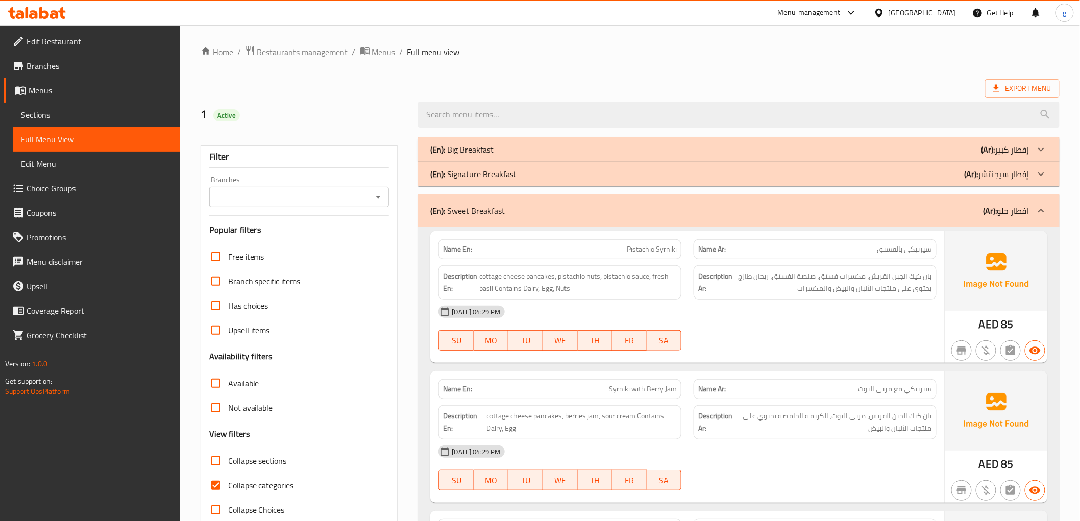
scroll to position [170, 0]
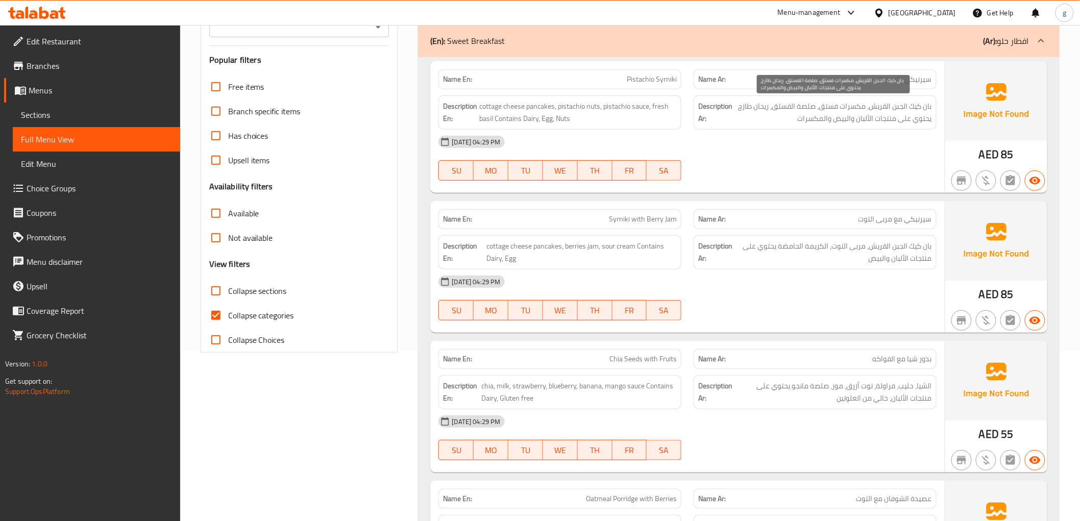
click at [803, 124] on span "بان كيك الجبن القريش، مكسرات فستق، صلصة الفستق، ريحان طازج يحتوي على منتجات الأ…" at bounding box center [833, 112] width 198 height 25
drag, startPoint x: 822, startPoint y: 117, endPoint x: 878, endPoint y: 115, distance: 55.7
click at [878, 115] on span "بان كيك الجبن القريش، مكسرات فستق، صلصة الفستق، ريحان طازج يحتوي على منتجات الأ…" at bounding box center [833, 112] width 198 height 25
click at [783, 128] on div "Description Ar: بان كيك الجبن القريش، مكسرات فستق، صلصة الفستق، ريحان طازج يحتو…" at bounding box center [815, 112] width 243 height 34
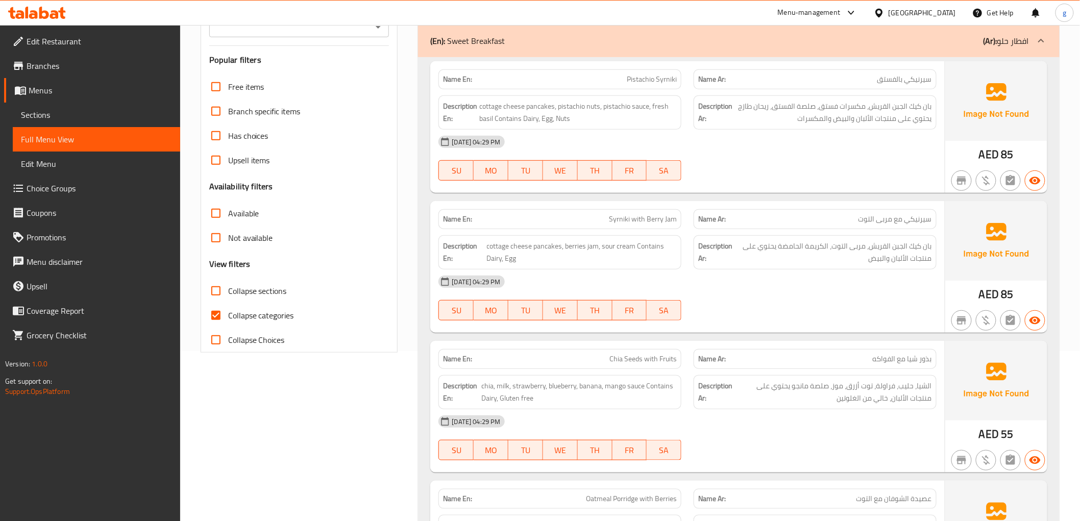
scroll to position [0, 0]
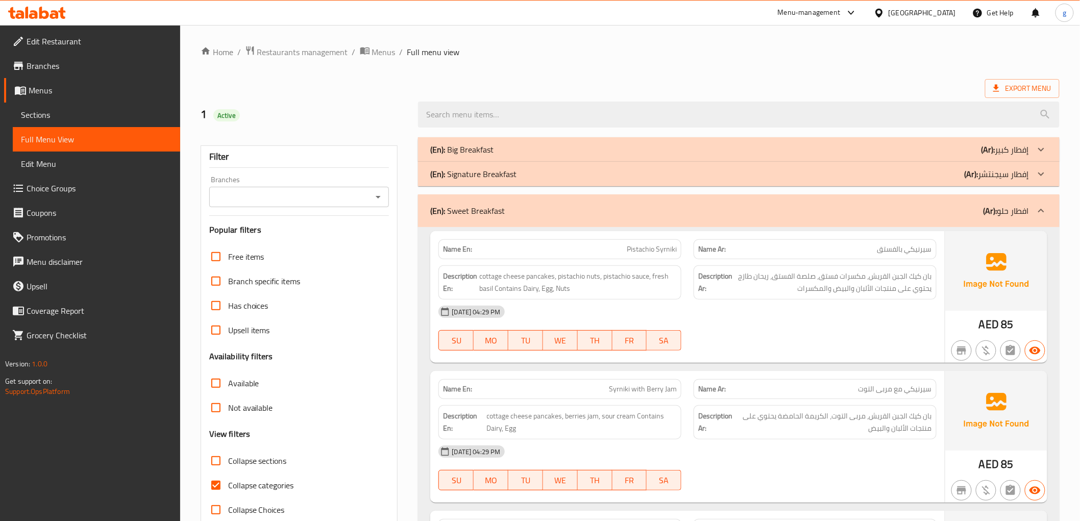
click at [869, 210] on div "(En): Sweet Breakfast (Ar): افطار حلو" at bounding box center [729, 211] width 598 height 12
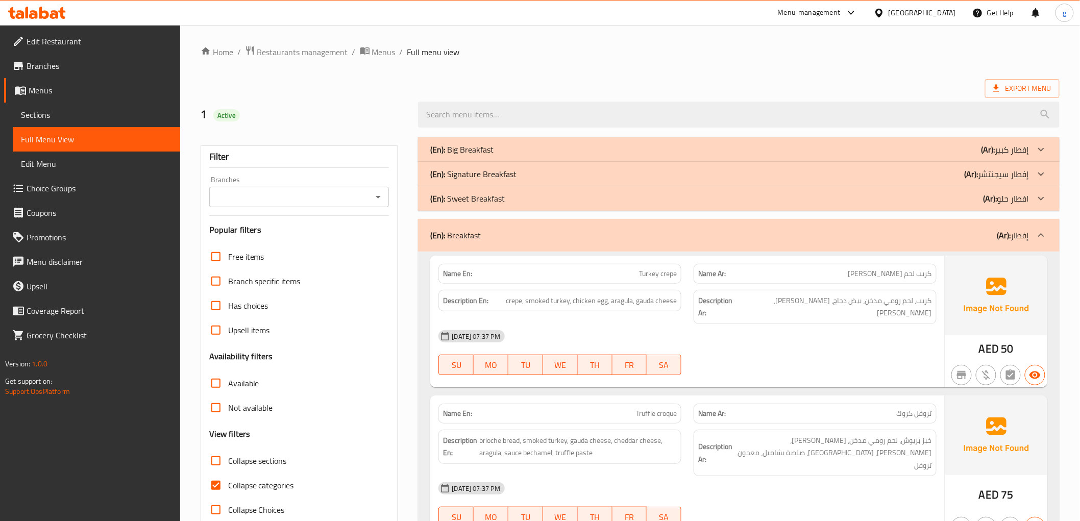
click at [869, 210] on div "(En): Sweet Breakfast (Ar): افطار حلو" at bounding box center [738, 198] width 641 height 24
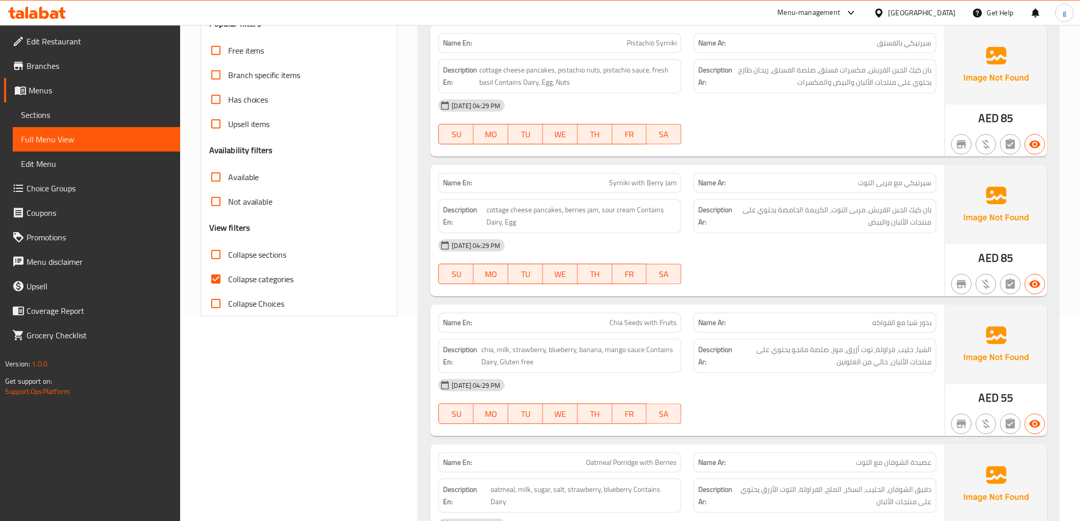
scroll to position [227, 0]
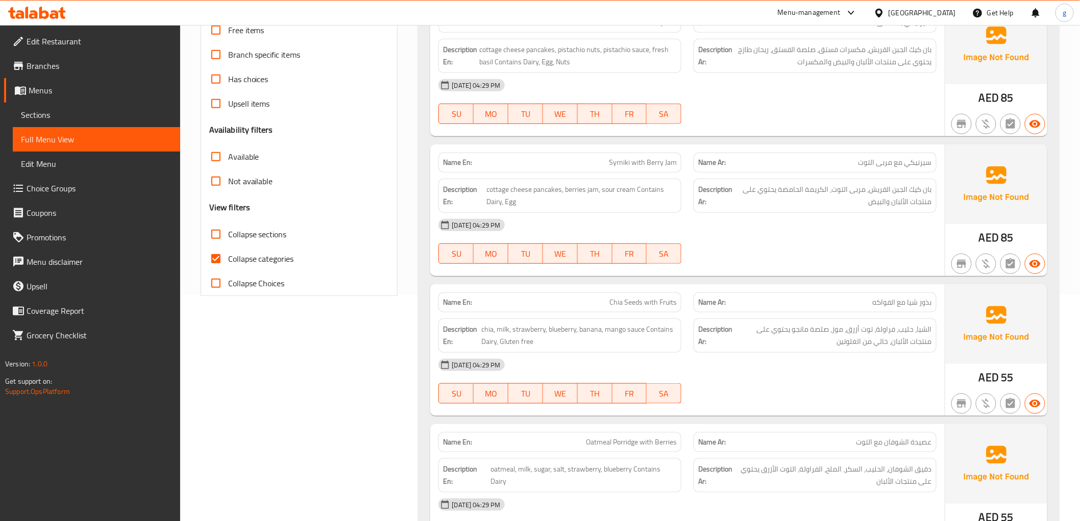
click at [210, 254] on input "Collapse categories" at bounding box center [216, 259] width 24 height 24
checkbox input "false"
click at [78, 119] on span "Sections" at bounding box center [96, 115] width 151 height 12
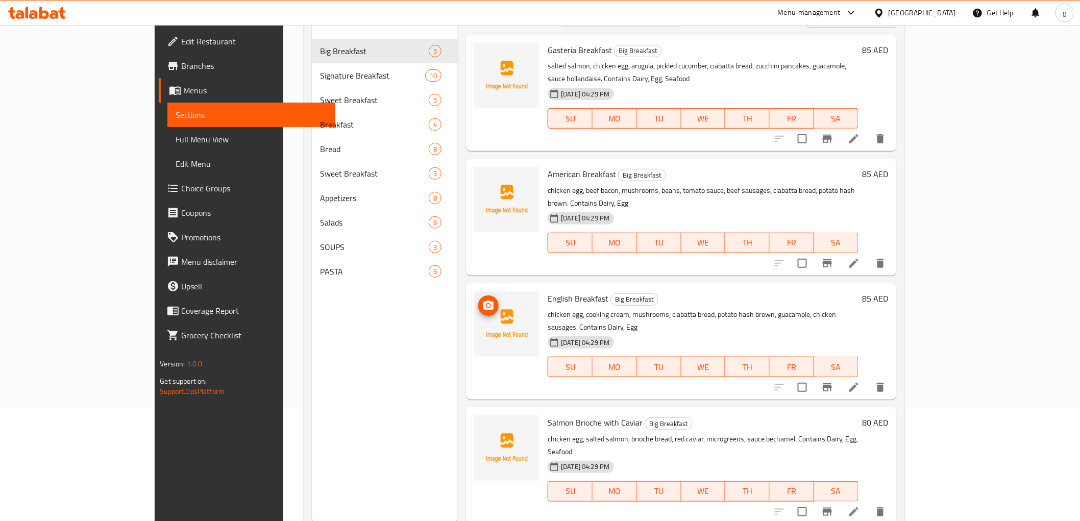
scroll to position [86, 0]
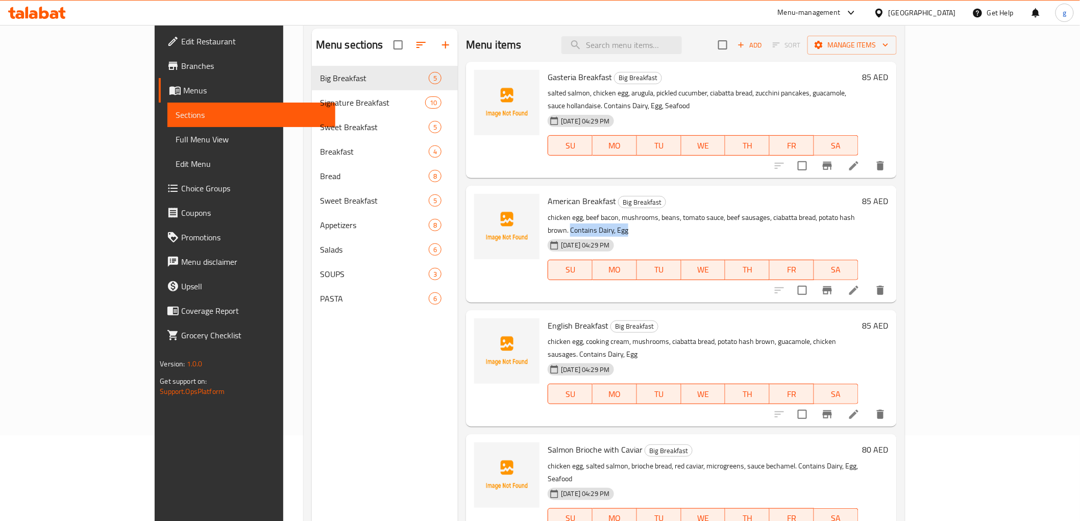
drag, startPoint x: 840, startPoint y: 203, endPoint x: 897, endPoint y: 205, distance: 56.7
click at [858, 211] on p "chicken egg, beef bacon, mushrooms, beans, tomato sauce, beef sausages, ciabatt…" at bounding box center [703, 224] width 310 height 26
drag, startPoint x: 839, startPoint y: 207, endPoint x: 870, endPoint y: 206, distance: 31.2
click at [858, 211] on p "chicken egg, beef bacon, mushrooms, beans, tomato sauce, beef sausages, ciabatt…" at bounding box center [703, 224] width 310 height 26
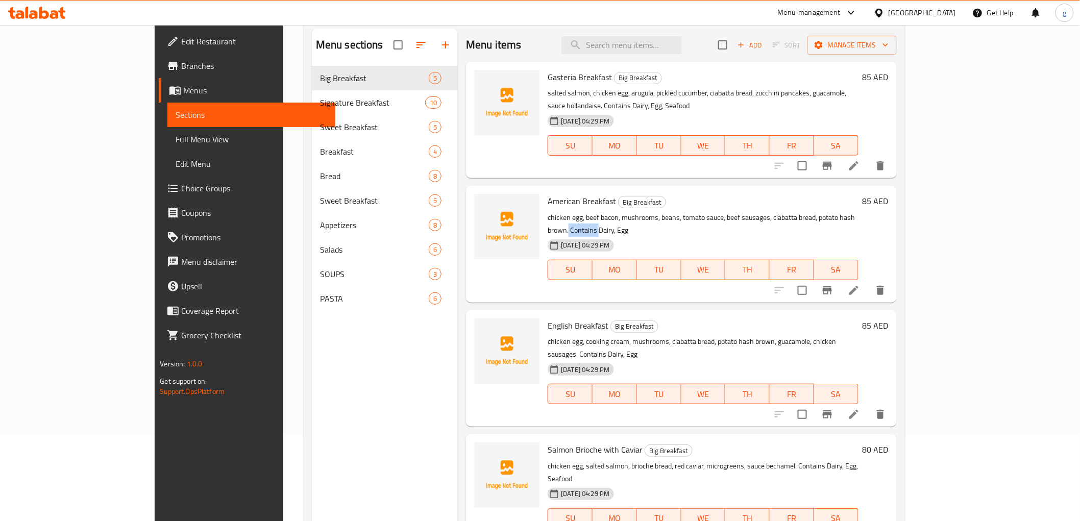
click at [858, 211] on p "chicken egg, beef bacon, mushrooms, beans, tomato sauce, beef sausages, ciabatt…" at bounding box center [703, 224] width 310 height 26
drag, startPoint x: 841, startPoint y: 203, endPoint x: 902, endPoint y: 203, distance: 61.8
click at [858, 211] on p "chicken egg, beef bacon, mushrooms, beans, tomato sauce, beef sausages, ciabatt…" at bounding box center [703, 224] width 310 height 26
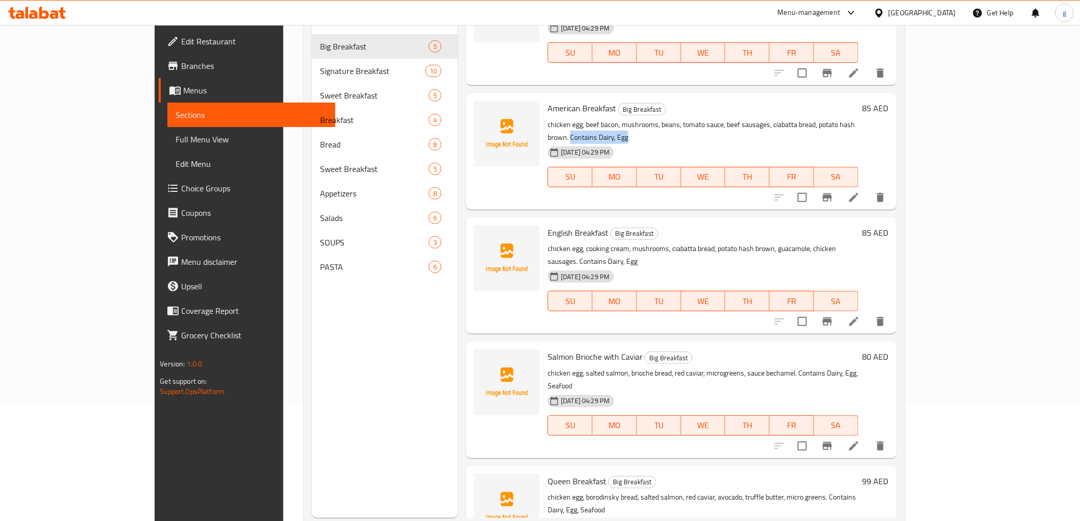
scroll to position [143, 0]
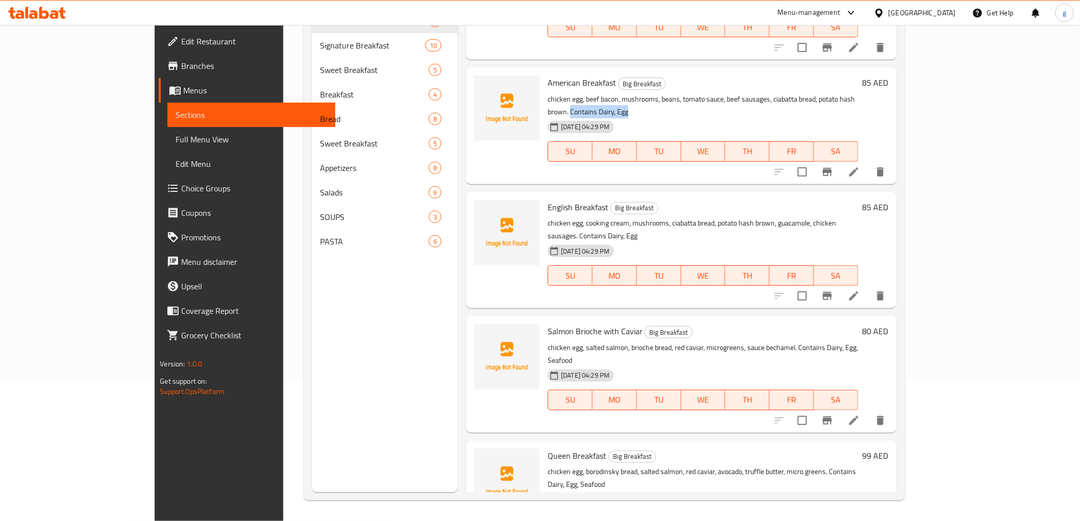
click at [858, 93] on p "chicken egg, beef bacon, mushrooms, beans, tomato sauce, beef sausages, ciabatt…" at bounding box center [703, 106] width 310 height 26
drag, startPoint x: 839, startPoint y: 85, endPoint x: 890, endPoint y: 89, distance: 51.2
click at [858, 93] on p "chicken egg, beef bacon, mushrooms, beans, tomato sauce, beef sausages, ciabatt…" at bounding box center [703, 106] width 310 height 26
drag, startPoint x: 842, startPoint y: 87, endPoint x: 900, endPoint y: 88, distance: 58.2
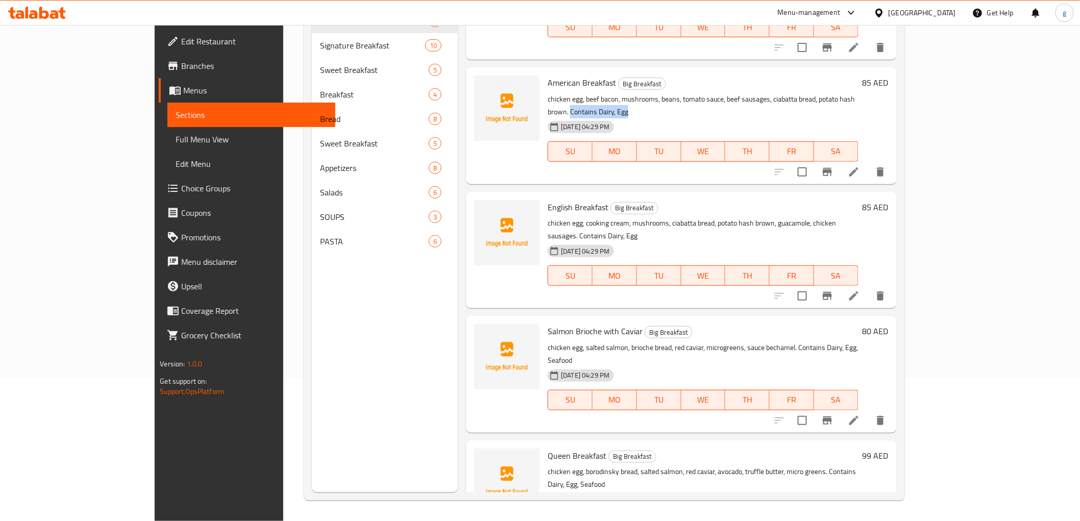
click at [858, 93] on p "chicken egg, beef bacon, mushrooms, beans, tomato sauce, beef sausages, ciabatt…" at bounding box center [703, 106] width 310 height 26
copy p "Contains Dairy, Egg"
drag, startPoint x: 760, startPoint y: 311, endPoint x: 844, endPoint y: 307, distance: 83.8
click at [844, 341] on p "chicken egg, salted salmon, brioche bread, red caviar, microgreens, sauce becha…" at bounding box center [703, 354] width 310 height 26
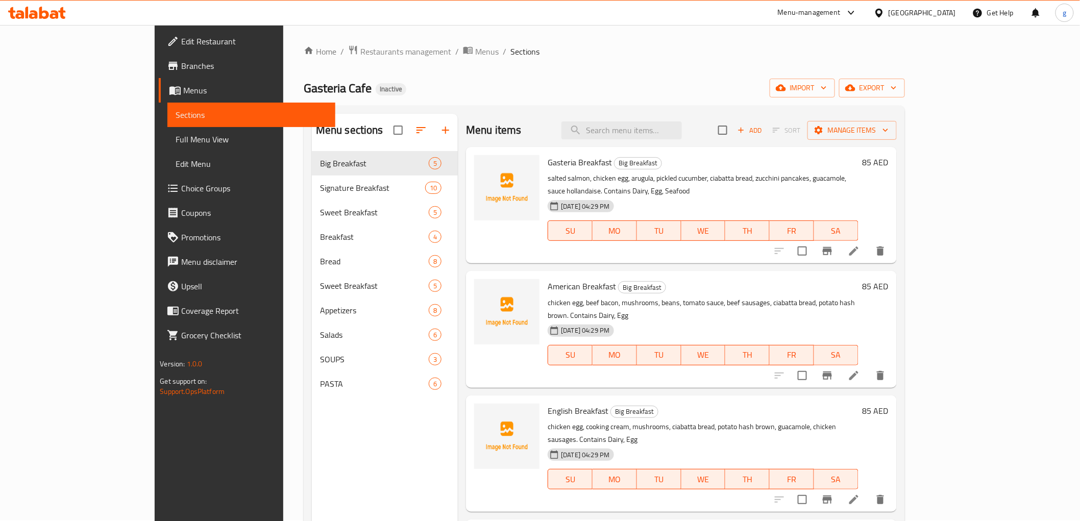
scroll to position [0, 0]
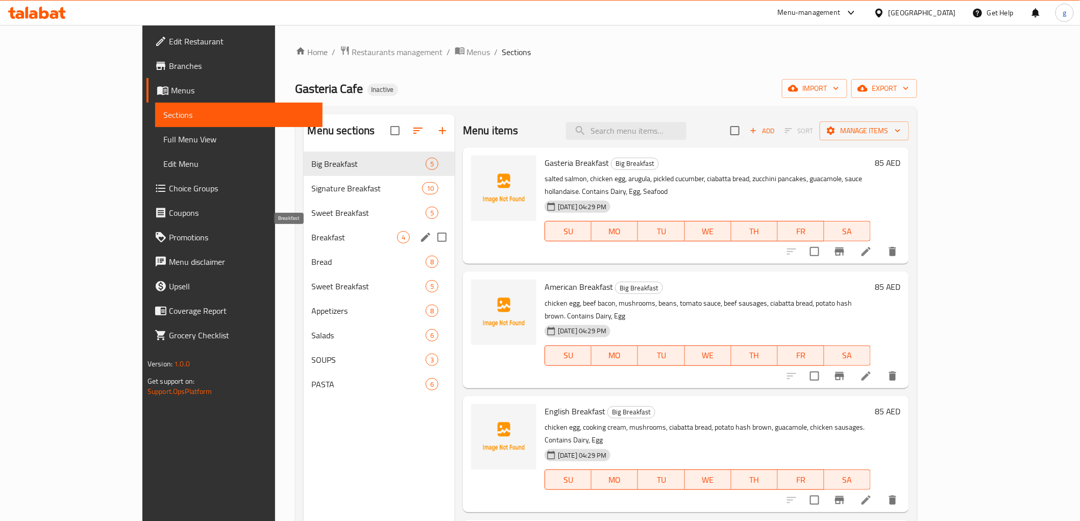
click at [312, 235] on span "Breakfast" at bounding box center [354, 237] width 85 height 12
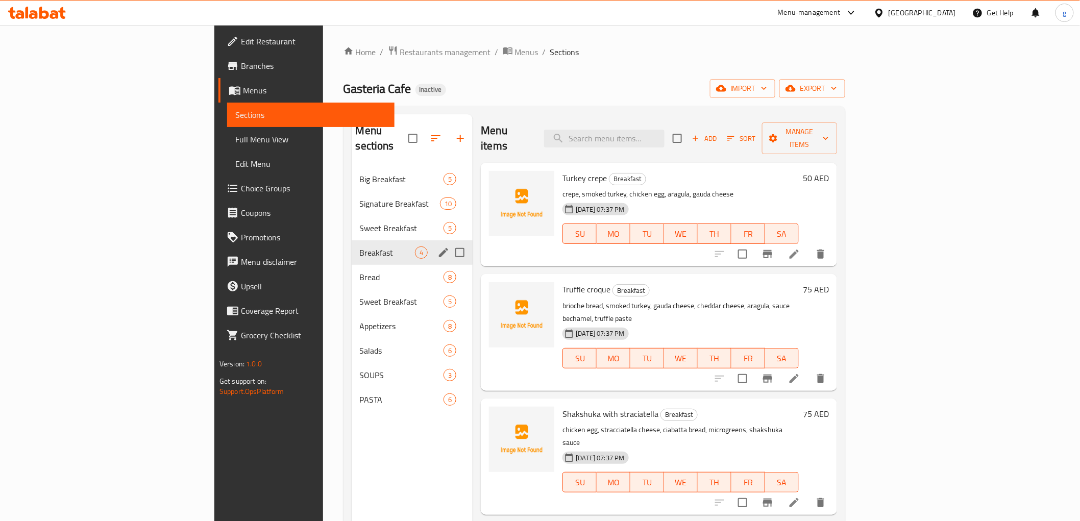
click at [449, 242] on input "Menu sections" at bounding box center [459, 252] width 21 height 21
checkbox input "true"
click at [449, 291] on input "Menu sections" at bounding box center [459, 301] width 21 height 21
checkbox input "true"
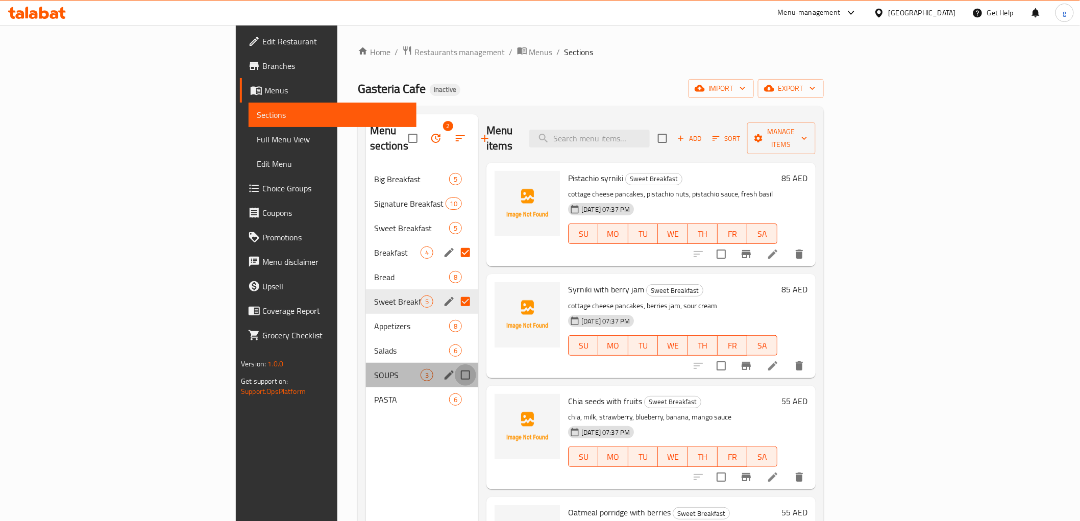
click at [455, 364] on input "Menu sections" at bounding box center [465, 374] width 21 height 21
checkbox input "true"
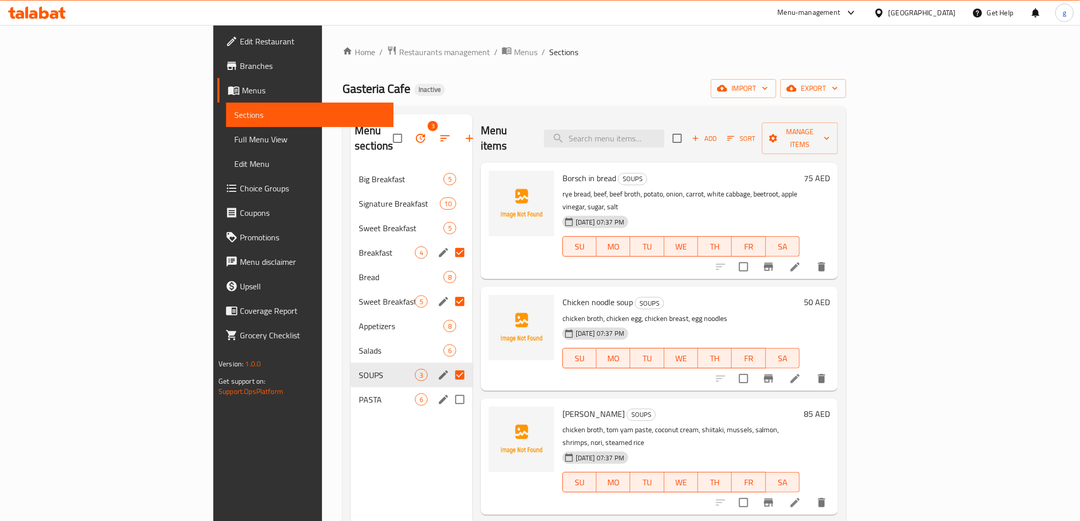
click at [449, 389] on input "Menu sections" at bounding box center [459, 399] width 21 height 21
checkbox input "true"
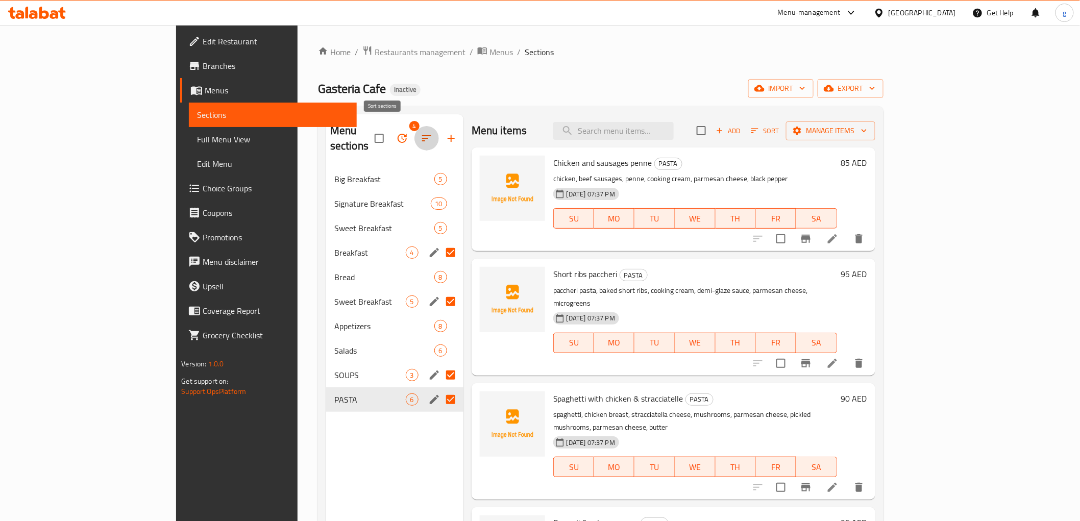
click at [421, 132] on icon "button" at bounding box center [427, 138] width 12 height 12
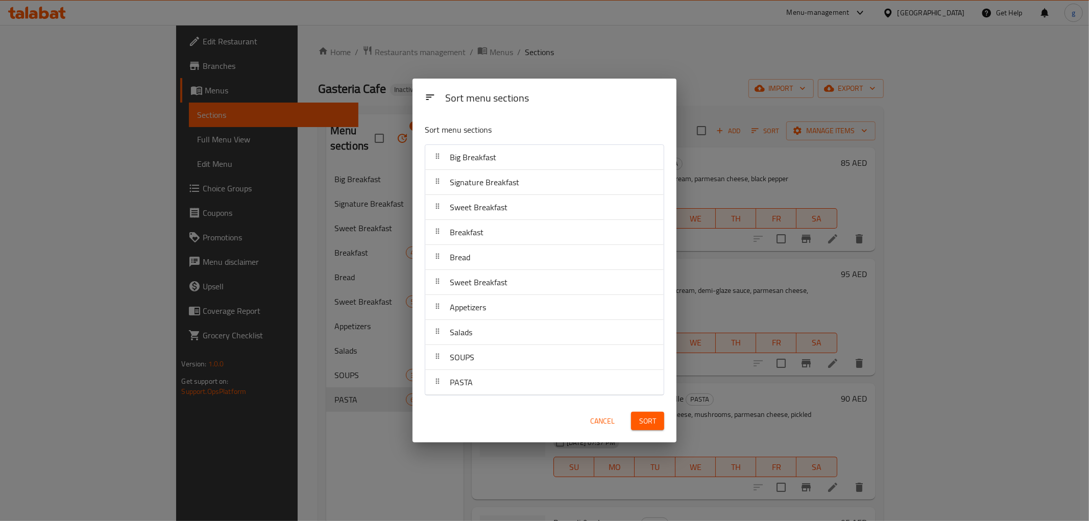
click at [388, 128] on div "Sort menu sections Sort menu sections Big Breakfast Signature Breakfast Sweet B…" at bounding box center [544, 260] width 1089 height 521
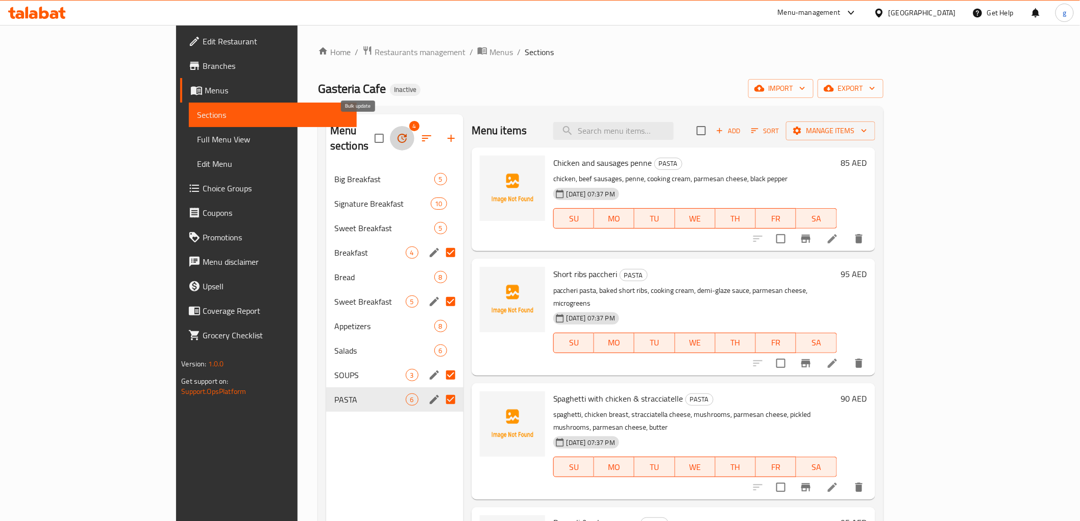
click at [396, 132] on icon "button" at bounding box center [402, 138] width 12 height 12
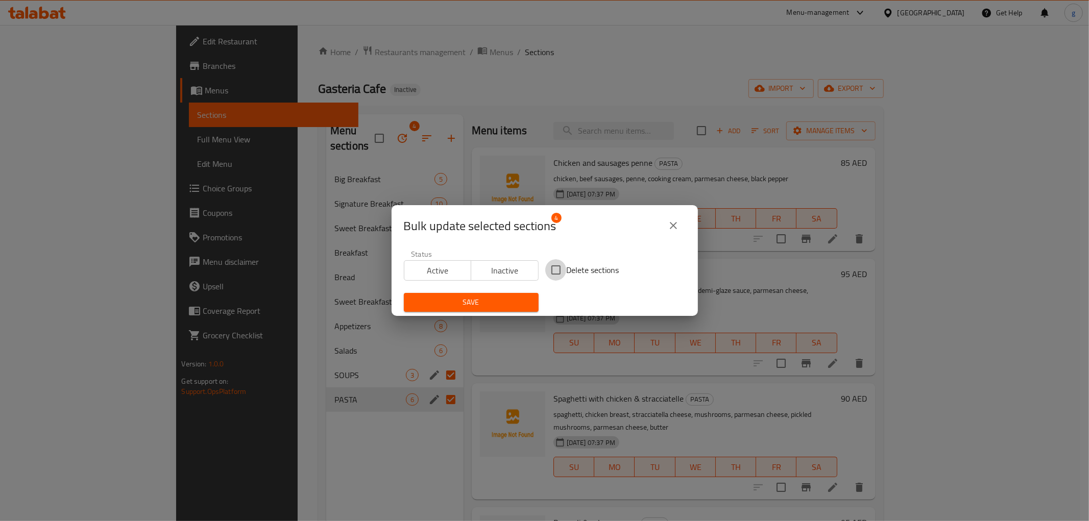
click at [553, 267] on input "Delete sections" at bounding box center [555, 269] width 21 height 21
checkbox input "true"
click at [508, 294] on button "Save" at bounding box center [471, 302] width 135 height 19
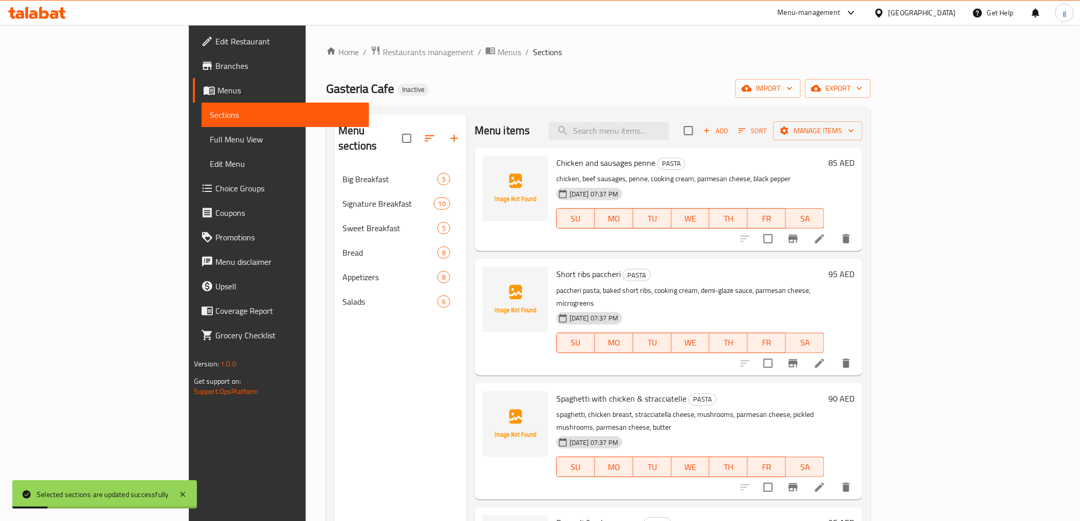
click at [345, 320] on div "Menu sections Big Breakfast 5 Signature Breakfast 10 Sweet Breakfast 5 Bread 8 …" at bounding box center [400, 374] width 132 height 521
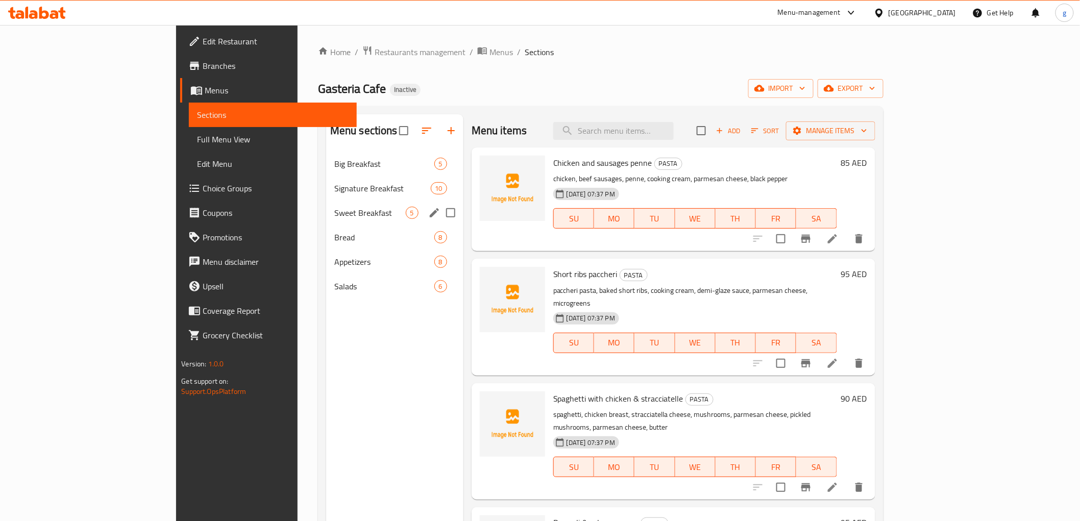
click at [440, 215] on input "Menu sections" at bounding box center [450, 212] width 21 height 21
checkbox input "true"
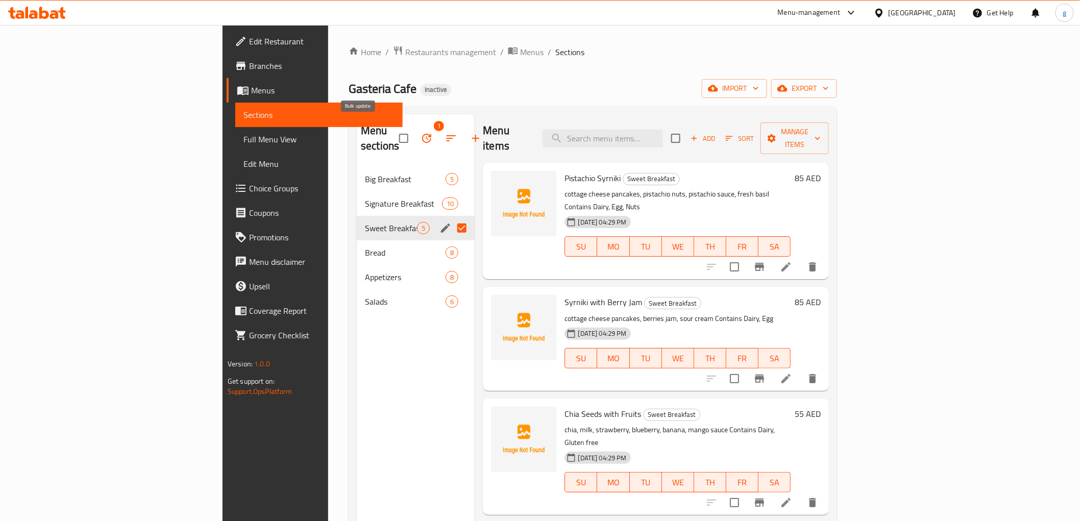
click at [421, 132] on icon "button" at bounding box center [427, 138] width 12 height 12
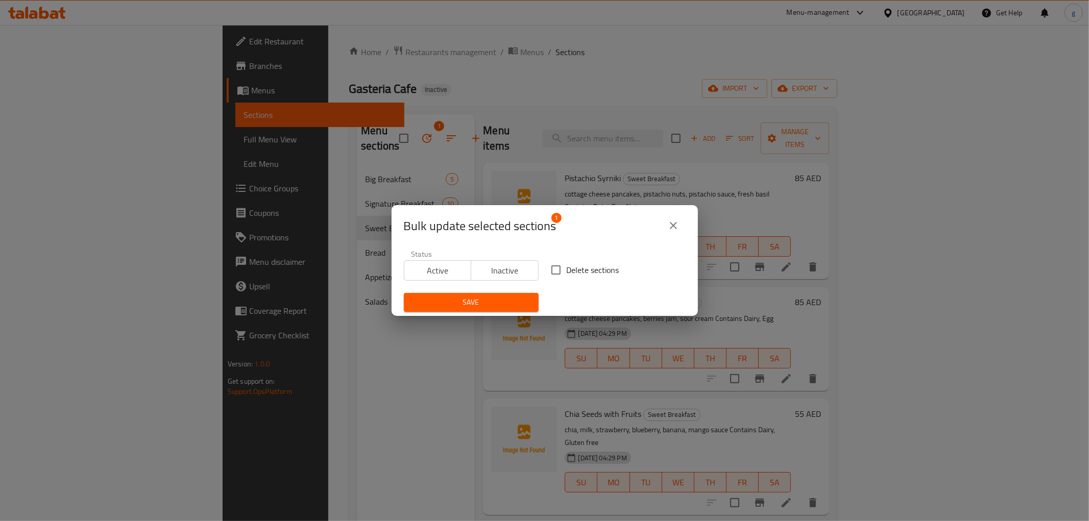
click at [550, 274] on input "Delete sections" at bounding box center [555, 269] width 21 height 21
checkbox input "true"
click at [508, 295] on button "Save" at bounding box center [471, 302] width 135 height 19
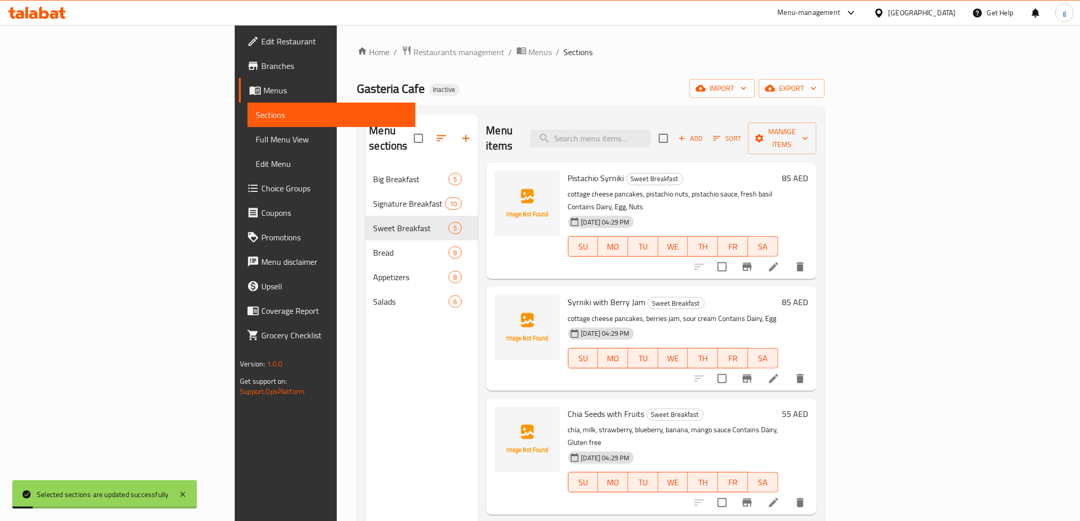
click at [365, 322] on div "Menu sections Big Breakfast 5 Signature Breakfast 10 Sweet Breakfast 5 Bread 8 …" at bounding box center [421, 374] width 113 height 521
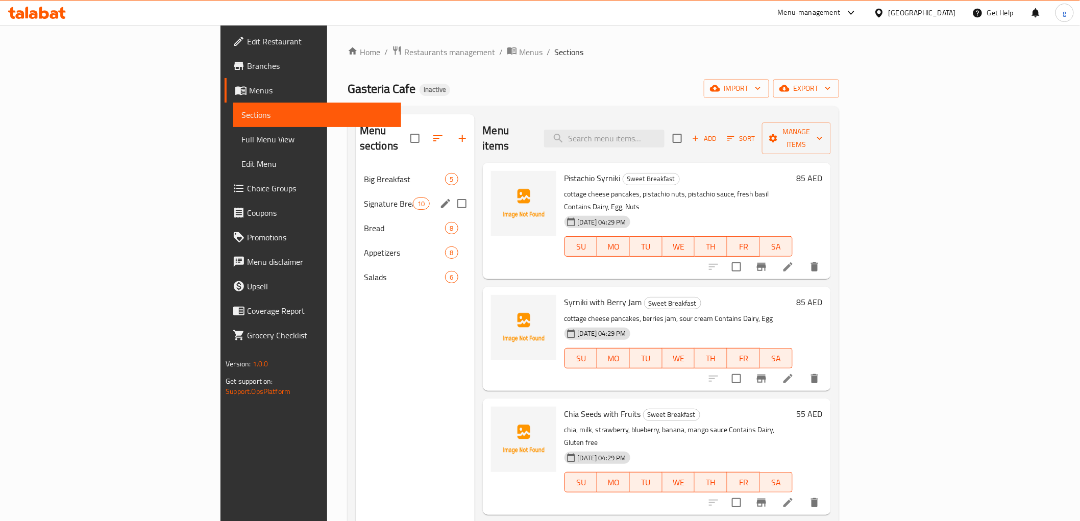
click at [356, 191] on div "Signature Breakfast 10" at bounding box center [415, 203] width 119 height 24
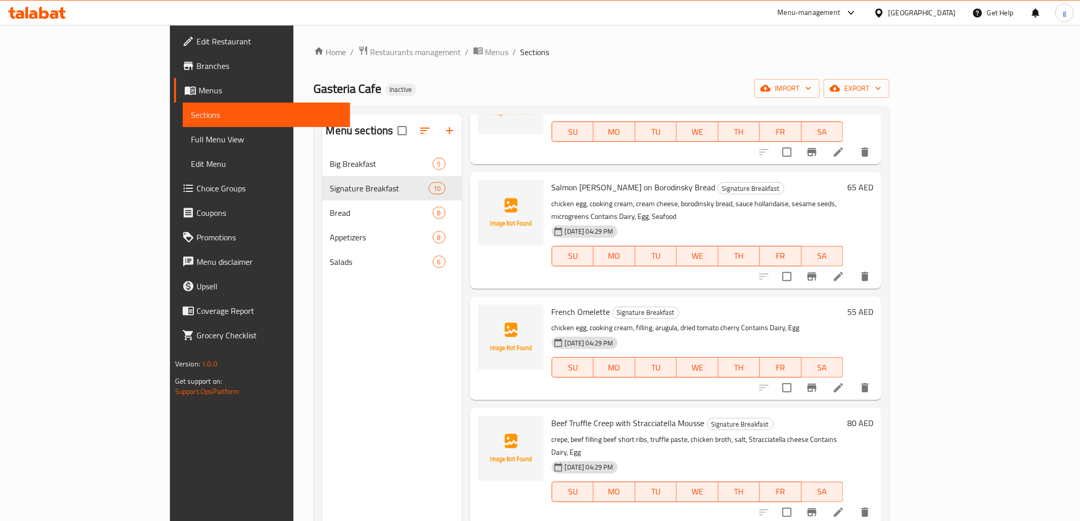
scroll to position [391, 0]
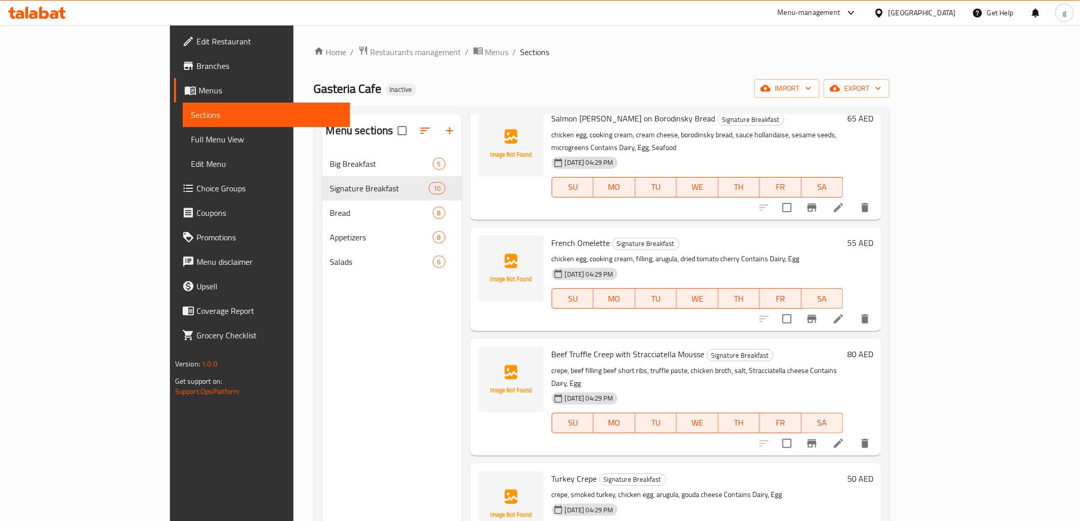
click at [738, 53] on ol "Home / Restaurants management / Menus / Sections" at bounding box center [602, 51] width 576 height 13
click at [812, 87] on span "import" at bounding box center [787, 88] width 49 height 13
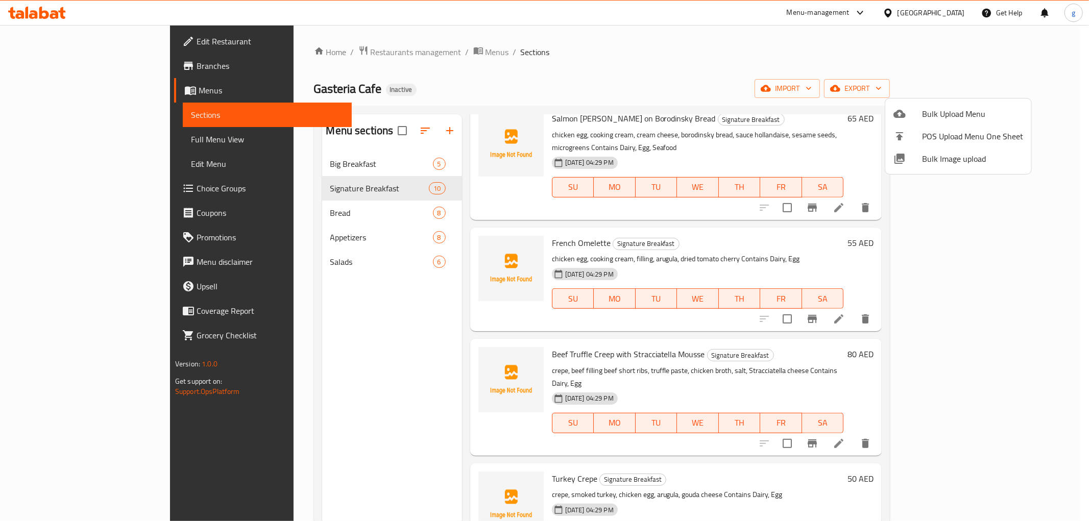
click at [929, 111] on span "Bulk Upload Menu" at bounding box center [972, 114] width 101 height 12
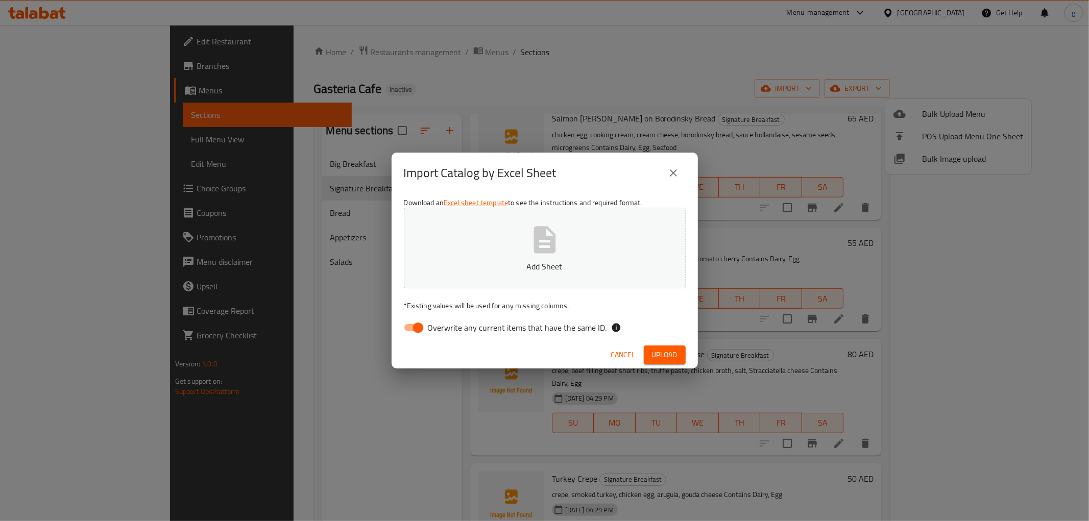
click at [433, 331] on span "Overwrite any current items that have the same ID." at bounding box center [517, 328] width 179 height 12
click at [433, 331] on input "Overwrite any current items that have the same ID." at bounding box center [418, 327] width 58 height 19
checkbox input "false"
click at [457, 272] on p "Add Sheet" at bounding box center [545, 266] width 250 height 12
click at [657, 353] on span "Upload" at bounding box center [665, 355] width 26 height 13
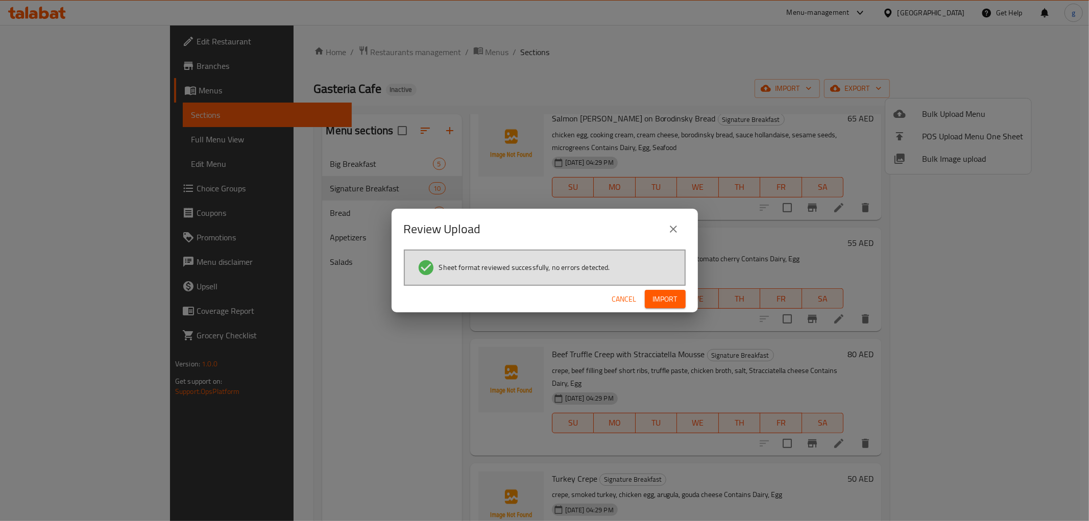
click at [671, 299] on span "Import" at bounding box center [665, 299] width 24 height 13
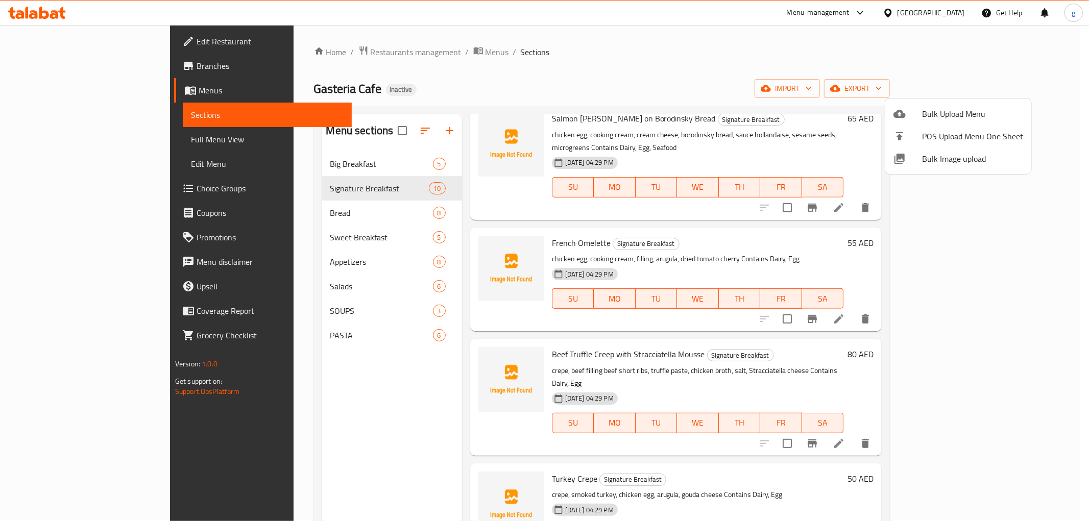
click at [269, 236] on div at bounding box center [544, 260] width 1089 height 521
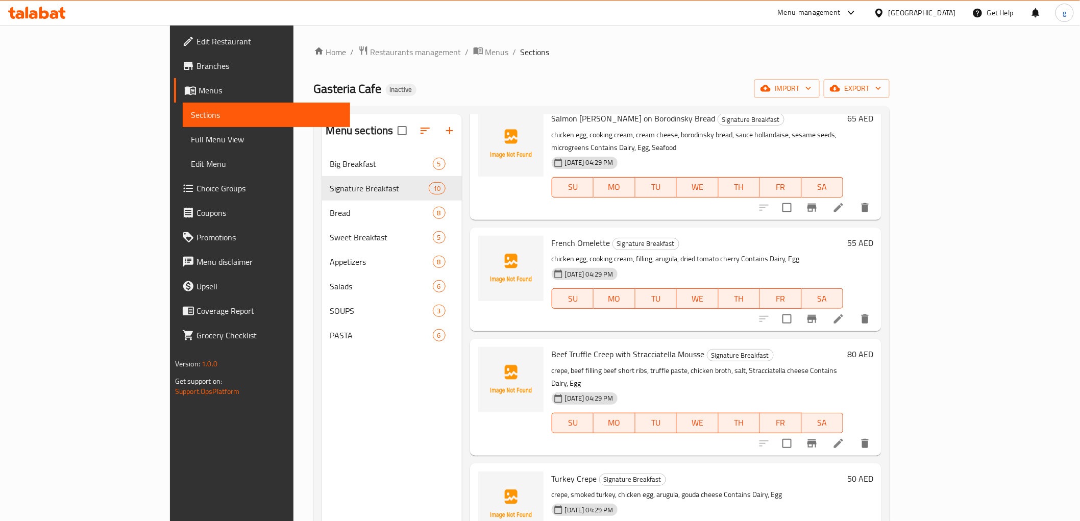
click at [330, 236] on span "Sweet Breakfast" at bounding box center [381, 237] width 103 height 12
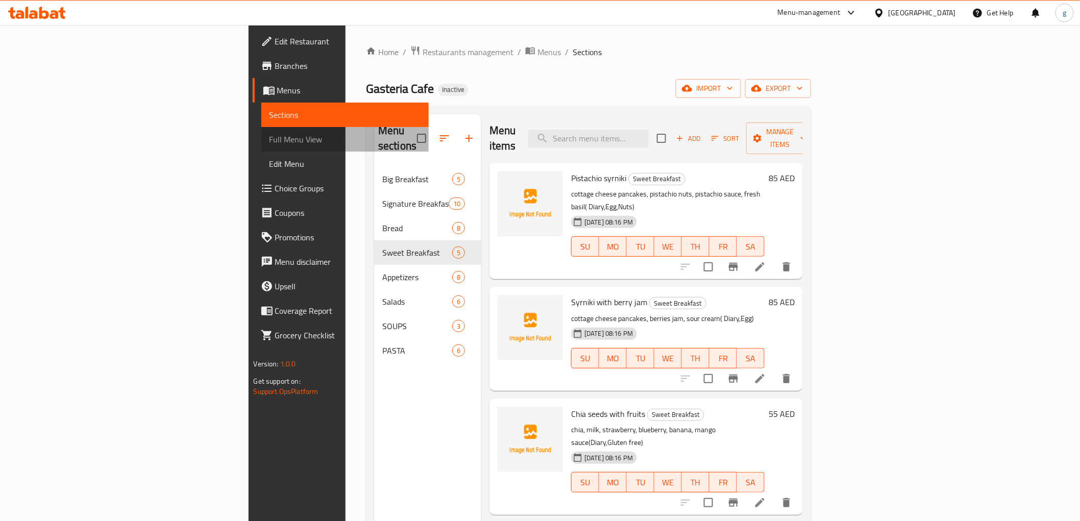
click at [269, 133] on span "Full Menu View" at bounding box center [344, 139] width 151 height 12
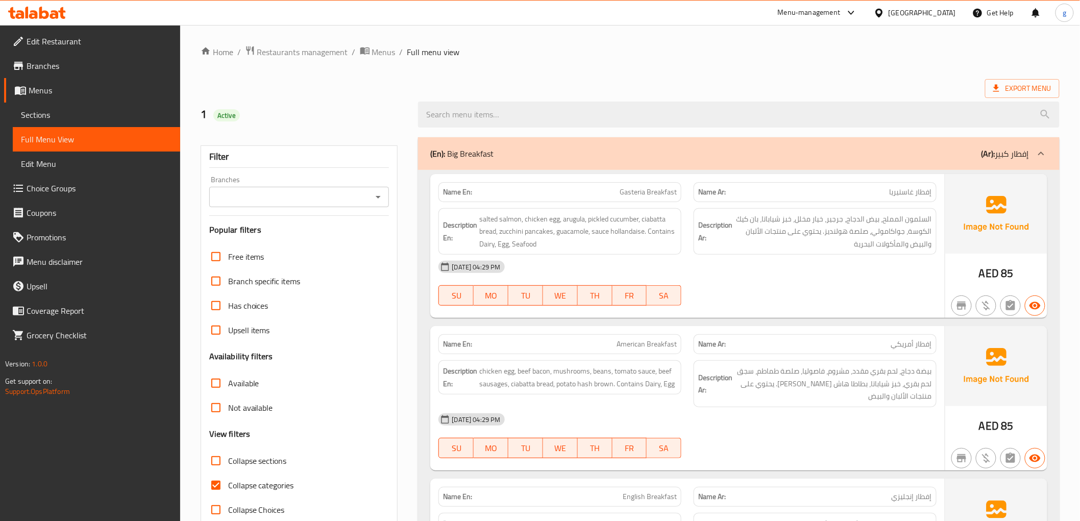
click at [222, 485] on input "Collapse categories" at bounding box center [216, 485] width 24 height 24
checkbox input "false"
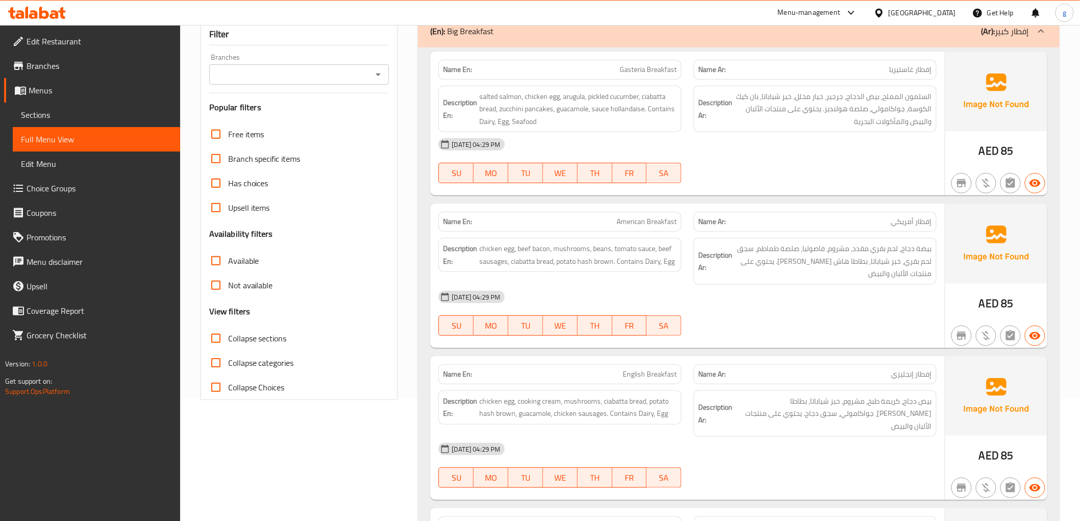
scroll to position [57, 0]
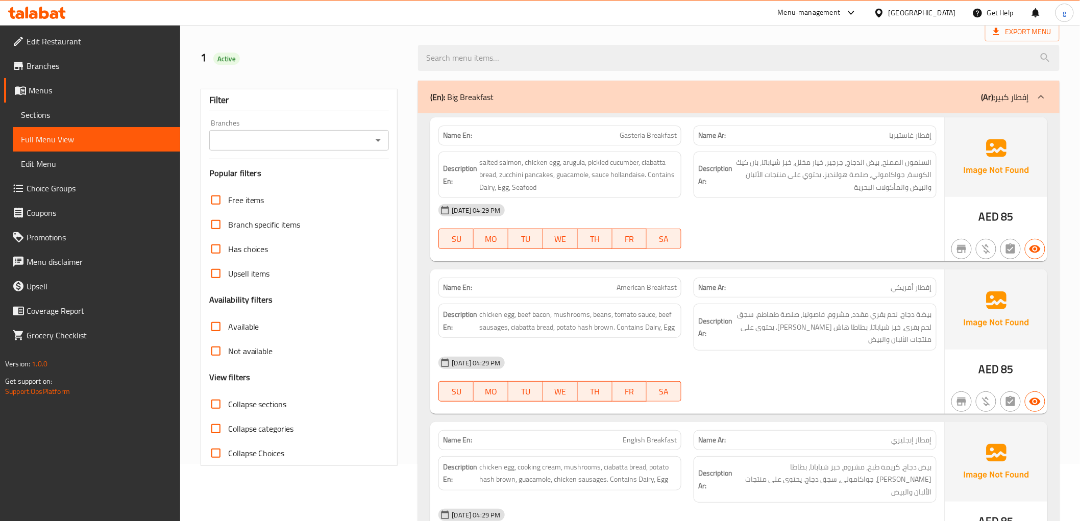
click at [780, 98] on div "(En): Big Breakfast (Ar): إفطار كبير" at bounding box center [729, 97] width 598 height 12
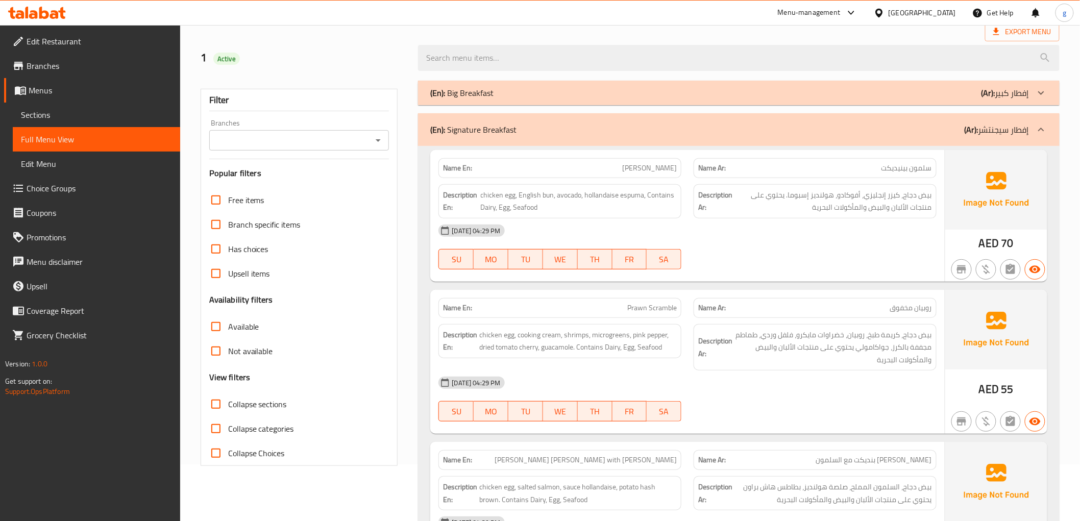
click at [754, 125] on div "(En): Signature Breakfast (Ar): إفطار سيجنتشر" at bounding box center [729, 130] width 598 height 12
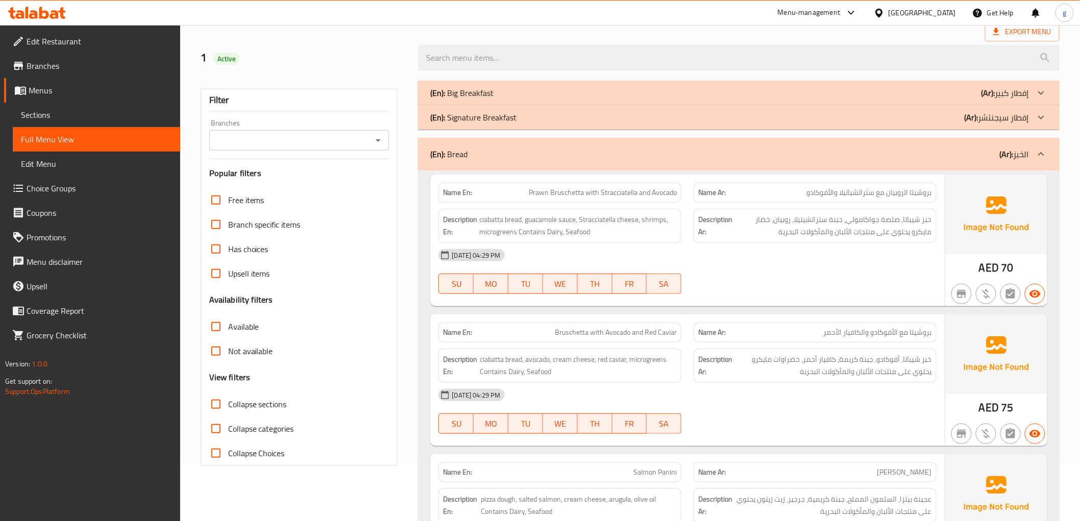
scroll to position [113, 0]
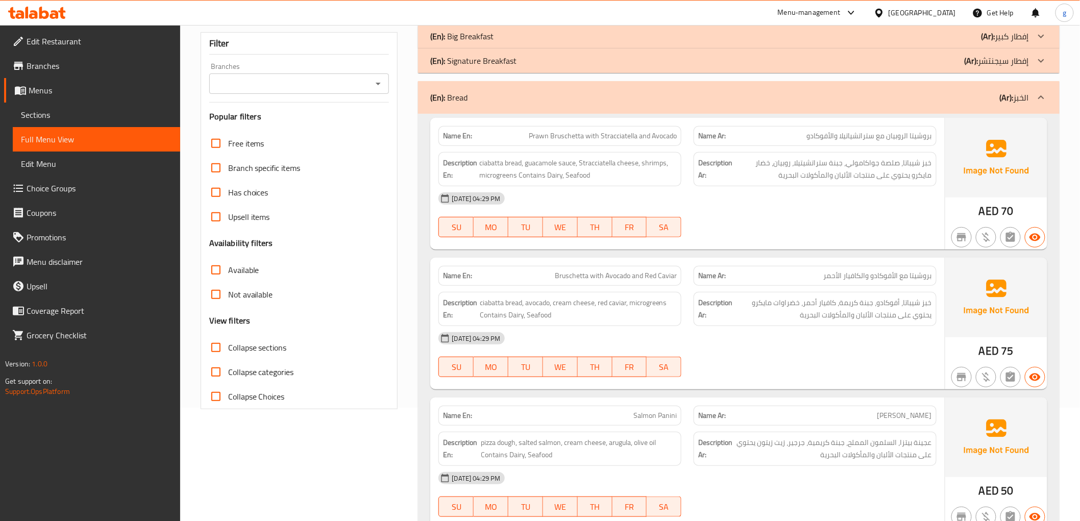
click at [798, 90] on div "(En): Bread (Ar): الخبز" at bounding box center [738, 97] width 641 height 33
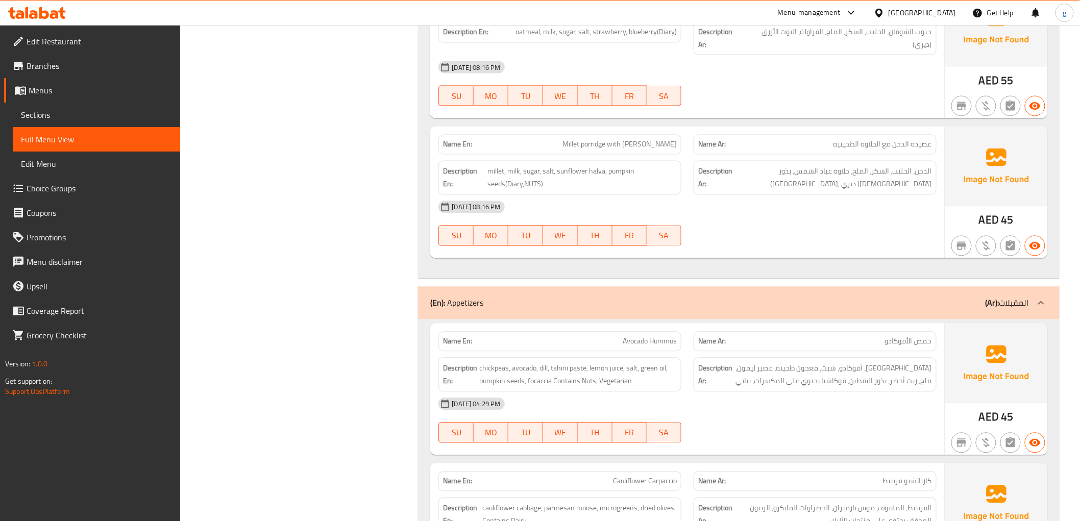
scroll to position [680, 0]
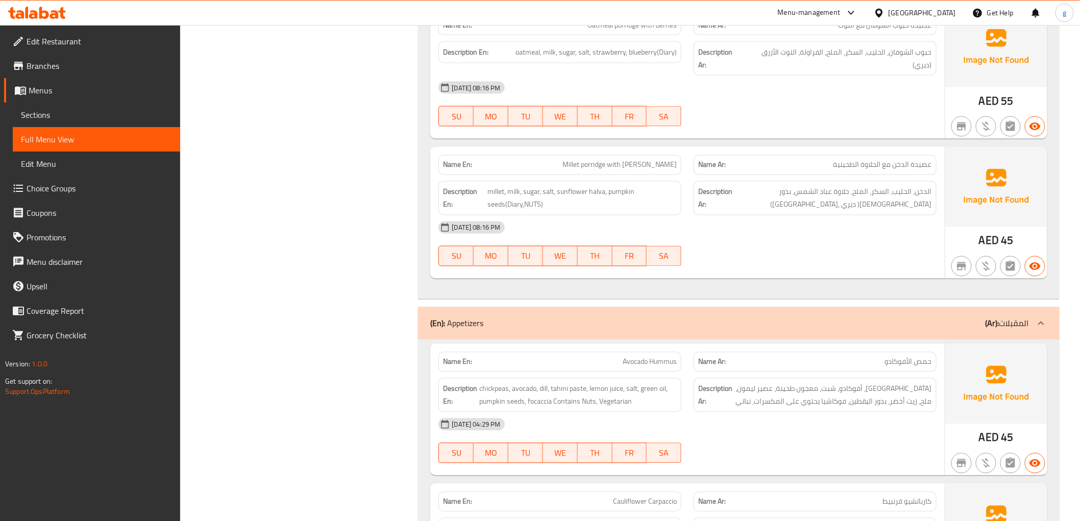
click at [634, 155] on div "Name En: [PERSON_NAME] with [PERSON_NAME]" at bounding box center [559, 165] width 243 height 20
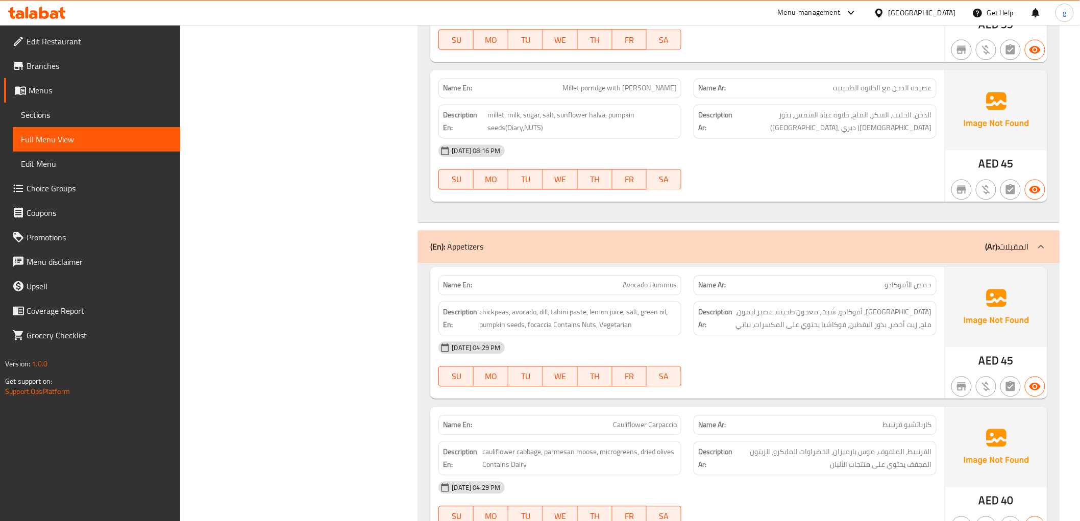
scroll to position [737, 0]
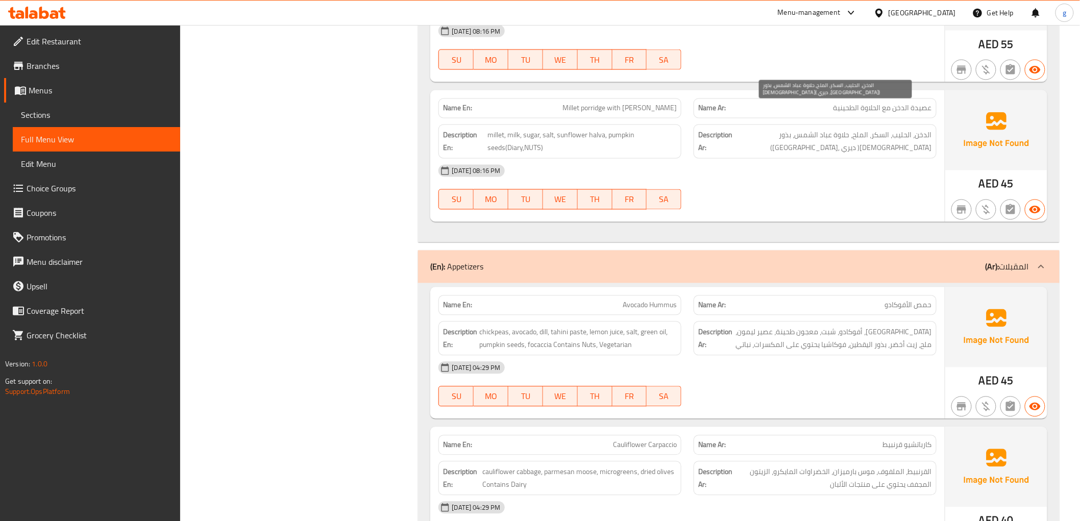
click at [751, 129] on span "الدخن، الحليب، السكر، الملح، حلاوة عباد الشمس، بذور [DEMOGRAPHIC_DATA]( ديري ,[…" at bounding box center [833, 141] width 198 height 25
click at [752, 129] on span "الدخن، الحليب، السكر، الملح، حلاوة عباد الشمس، بذور [DEMOGRAPHIC_DATA]( ديري ,[…" at bounding box center [833, 141] width 198 height 25
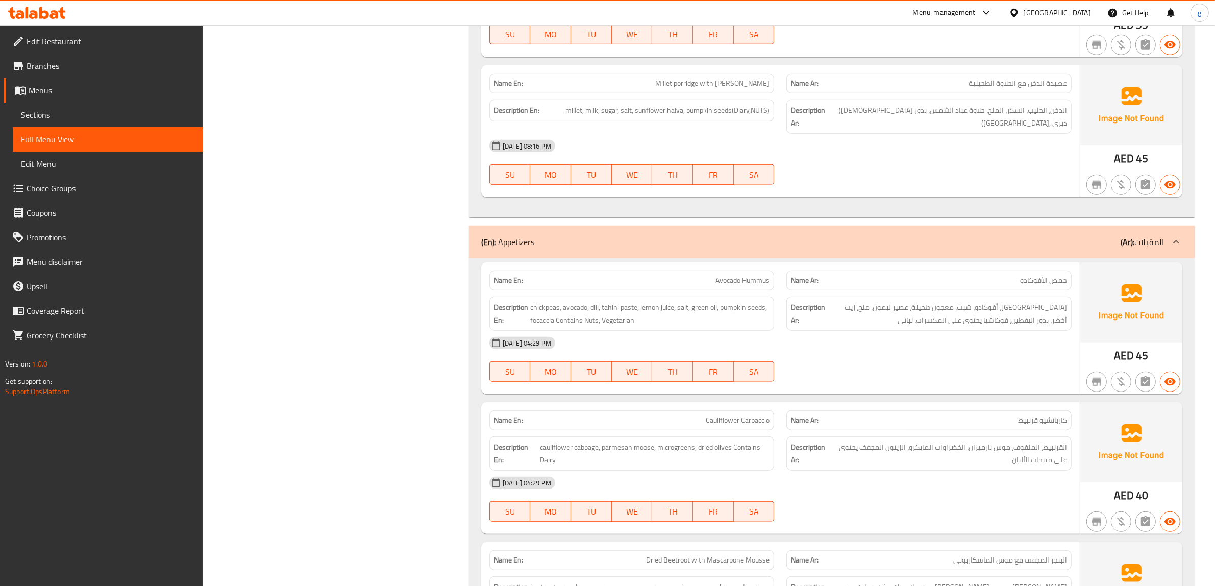
click at [860, 134] on div "[DATE] 08:16 PM SU MO TU WE TH FR SA" at bounding box center [780, 162] width 595 height 57
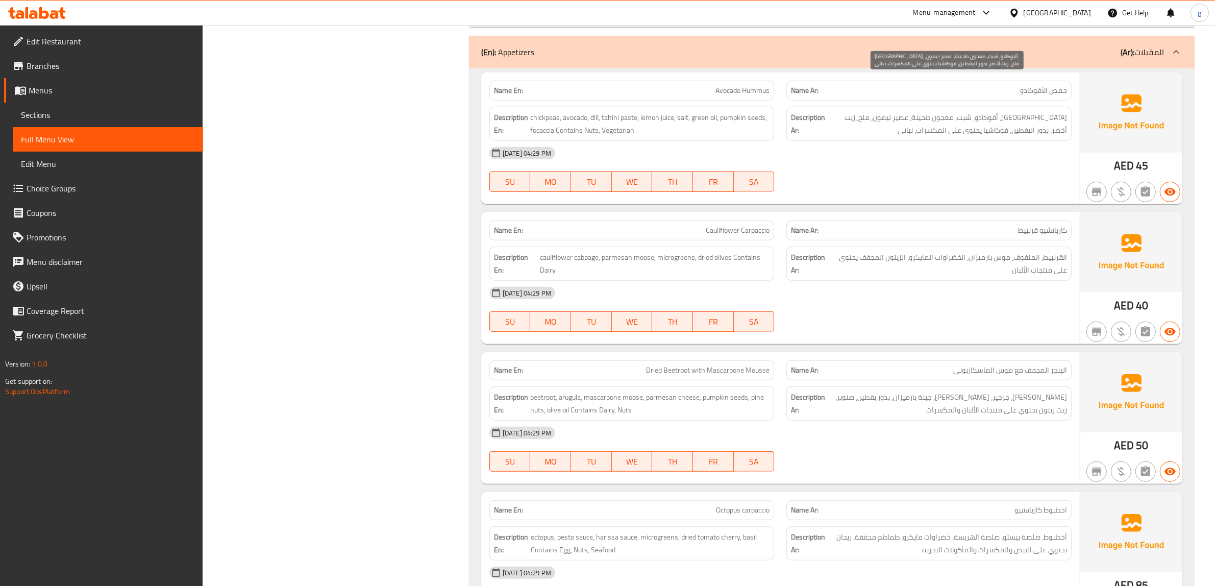
scroll to position [865, 0]
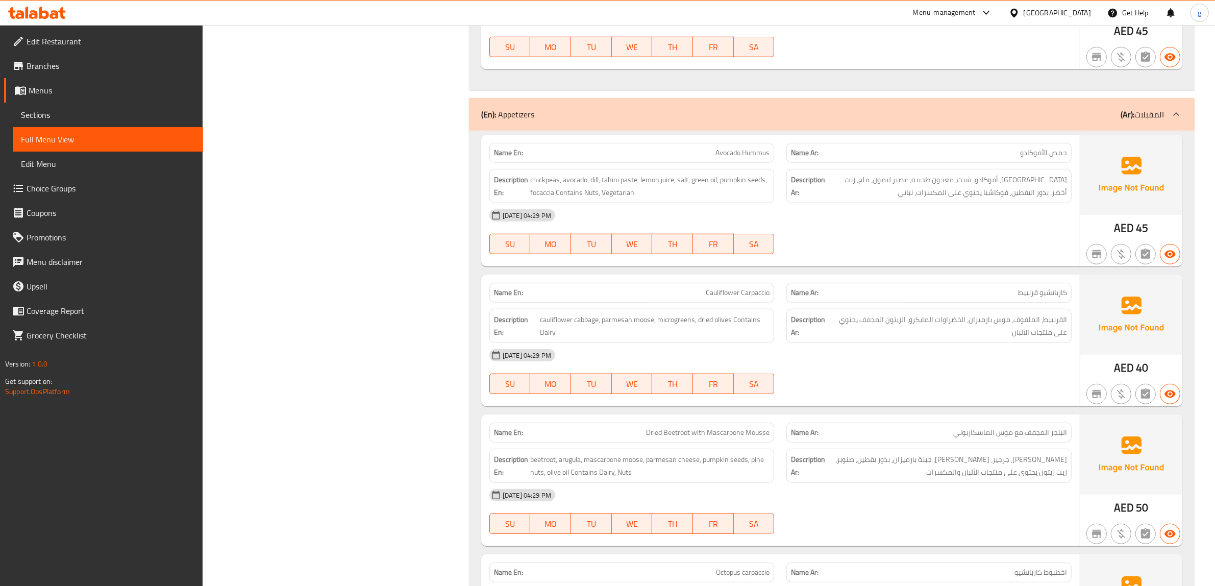
click at [1019, 108] on div "(En): Appetizers (Ar): المقبلات" at bounding box center [822, 114] width 683 height 12
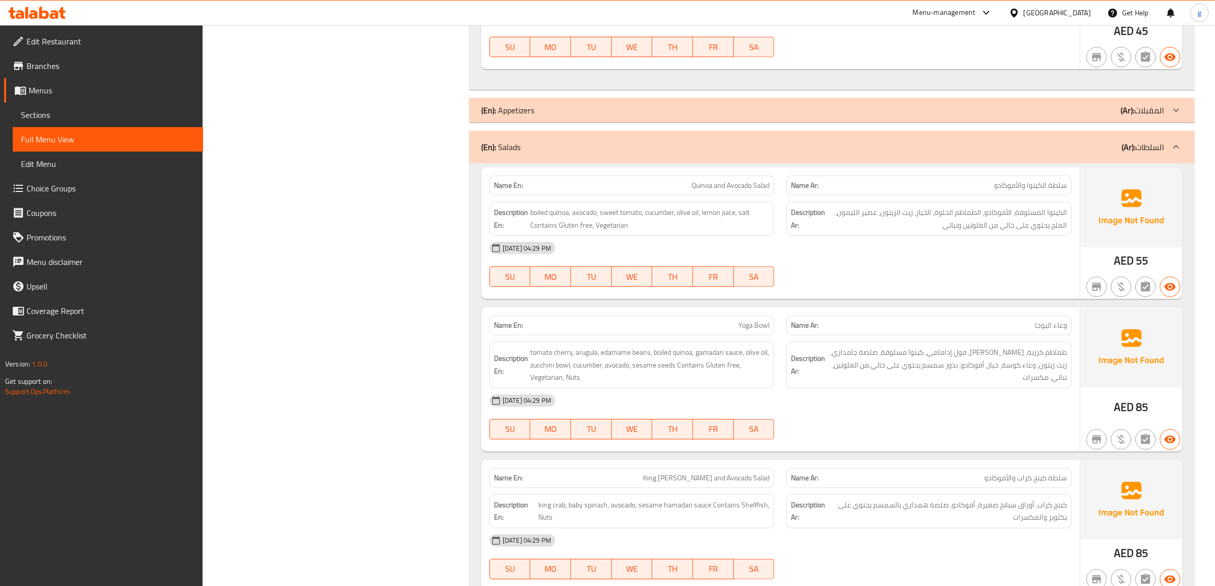
click at [963, 141] on div "(En): Salads (Ar): السلطات" at bounding box center [822, 147] width 683 height 12
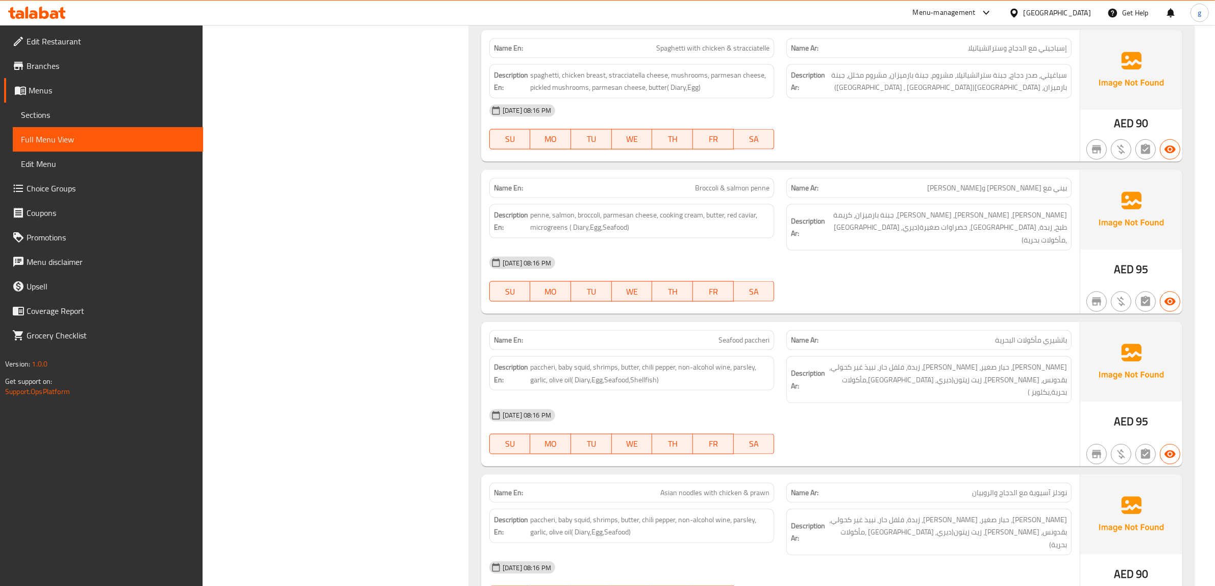
scroll to position [1775, 0]
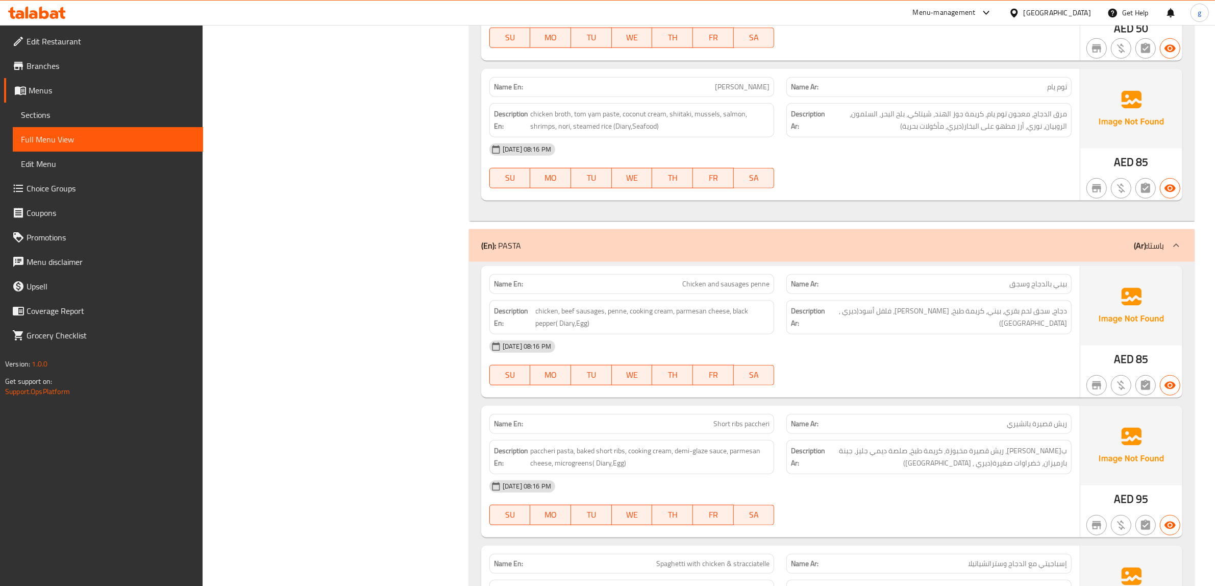
scroll to position [1073, 0]
